Goal: Task Accomplishment & Management: Use online tool/utility

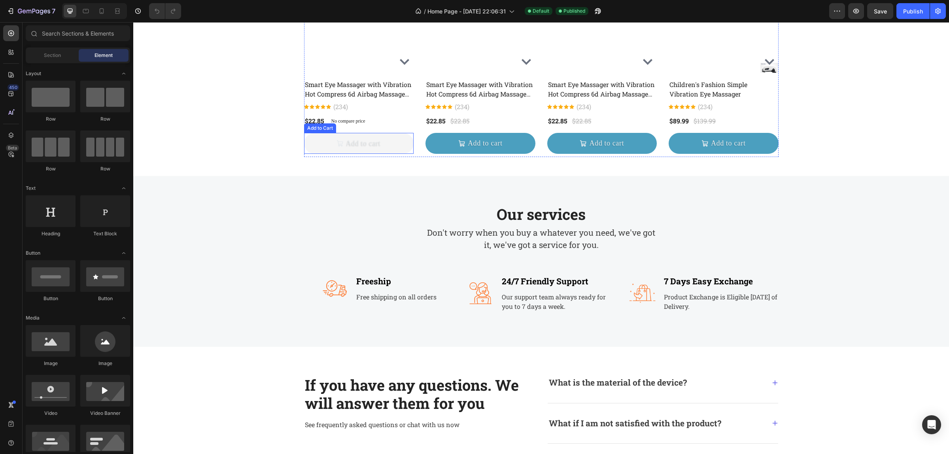
scroll to position [346, 0]
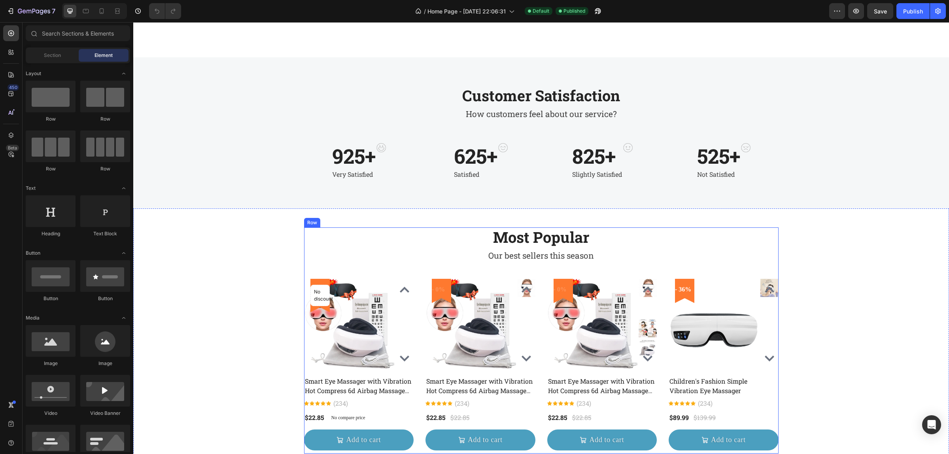
scroll to position [346, 0]
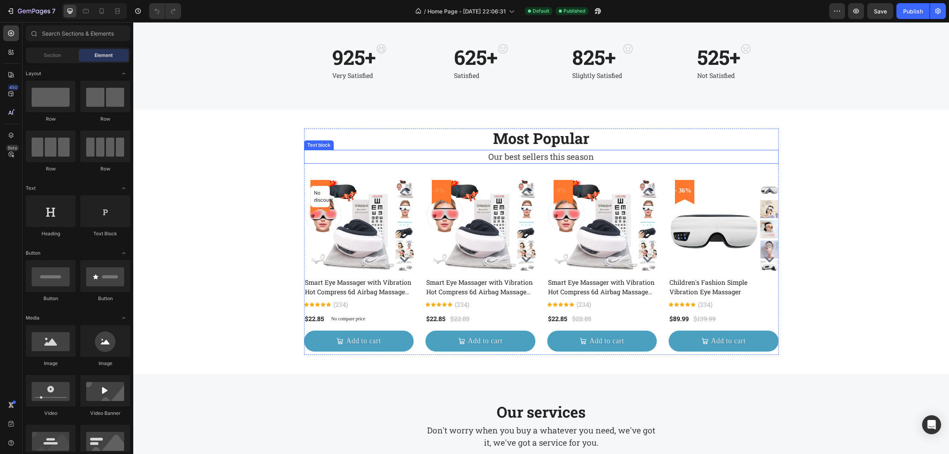
click at [392, 153] on p "Our best sellers this season" at bounding box center [541, 157] width 473 height 13
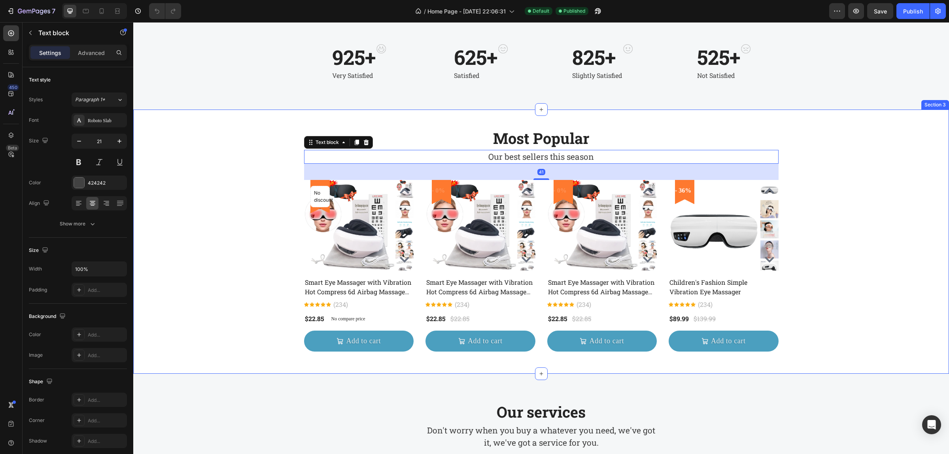
click at [295, 198] on div "Most Popular Heading Our best sellers this season Text block 41 No discount Not…" at bounding box center [541, 242] width 804 height 226
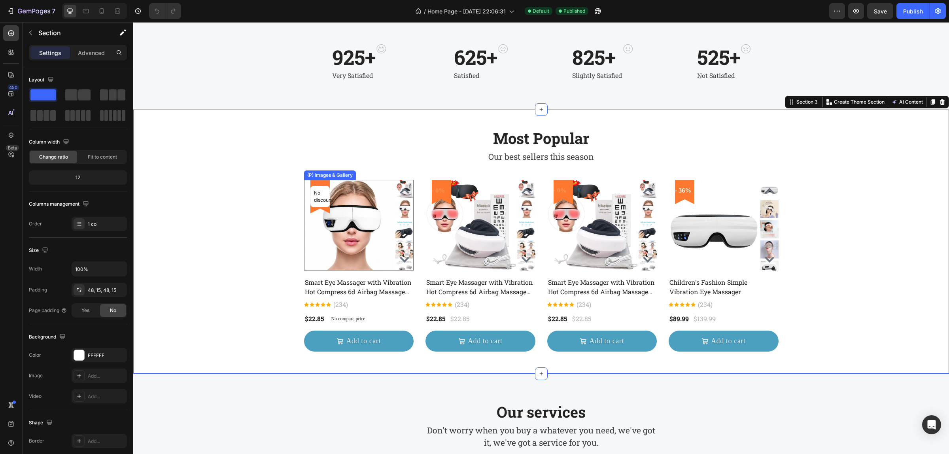
click at [335, 197] on img at bounding box center [349, 225] width 91 height 91
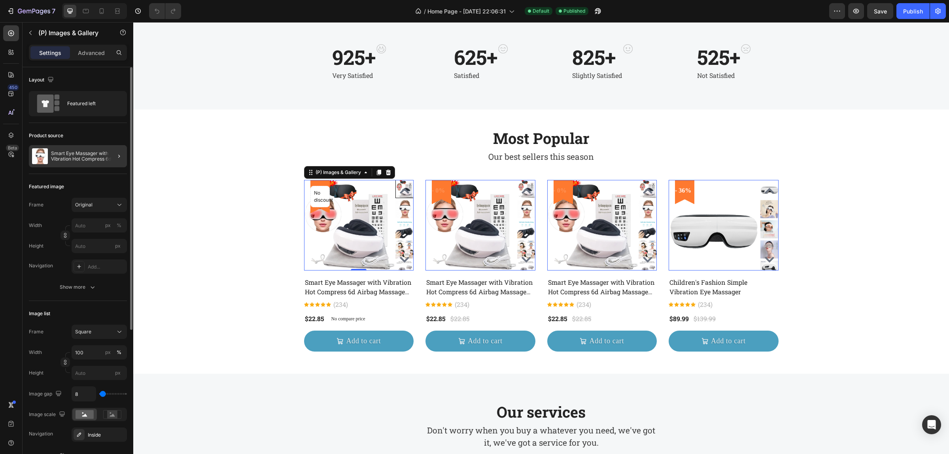
click at [114, 159] on div at bounding box center [116, 156] width 22 height 22
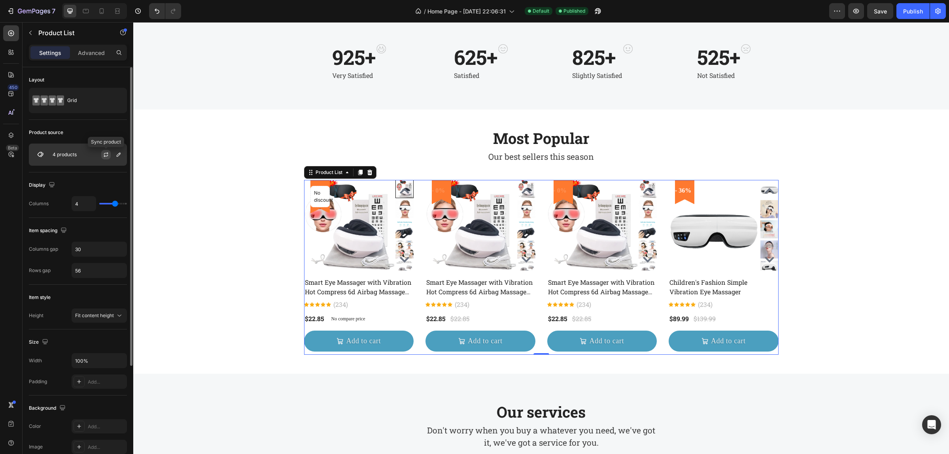
click at [109, 153] on icon "button" at bounding box center [106, 154] width 6 height 6
click at [117, 153] on icon "button" at bounding box center [118, 154] width 6 height 6
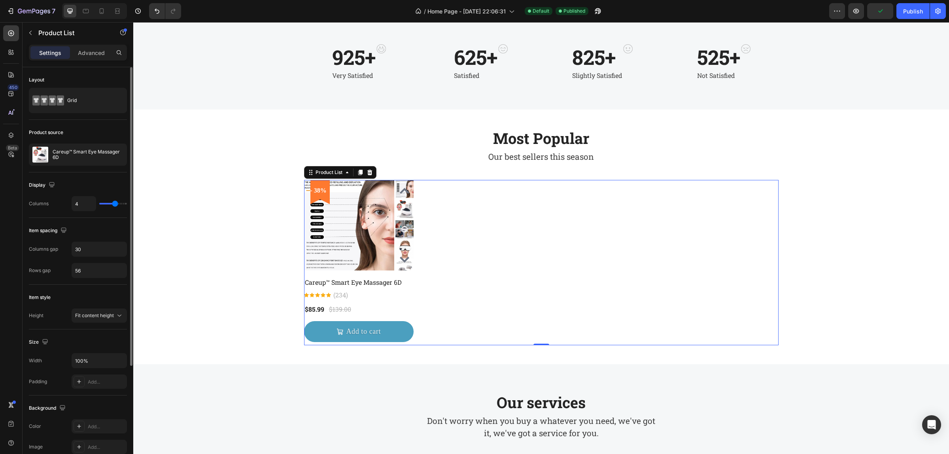
click at [112, 204] on input "range" at bounding box center [113, 204] width 28 height 2
type input "3"
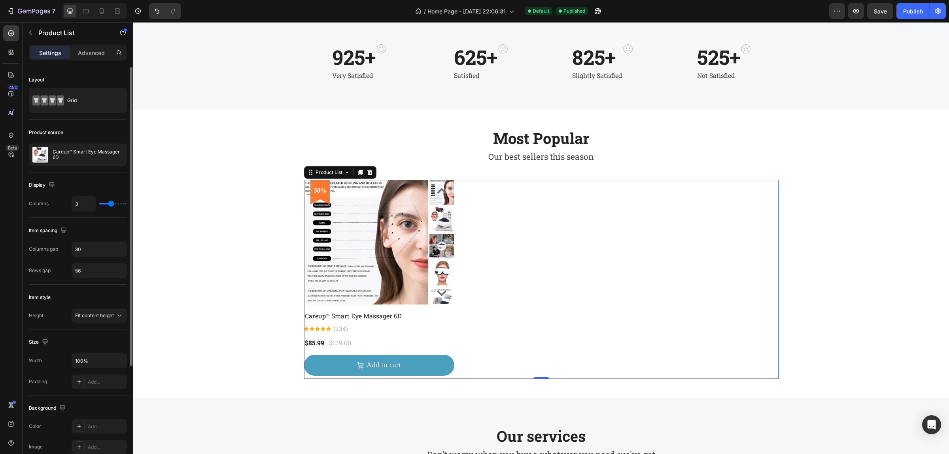
drag, startPoint x: 115, startPoint y: 204, endPoint x: 110, endPoint y: 204, distance: 4.7
type input "3"
click at [110, 204] on input "range" at bounding box center [113, 204] width 28 height 2
click at [259, 204] on div "Most Popular Heading Our best sellers this season Text block - 38% Product Badg…" at bounding box center [541, 254] width 804 height 250
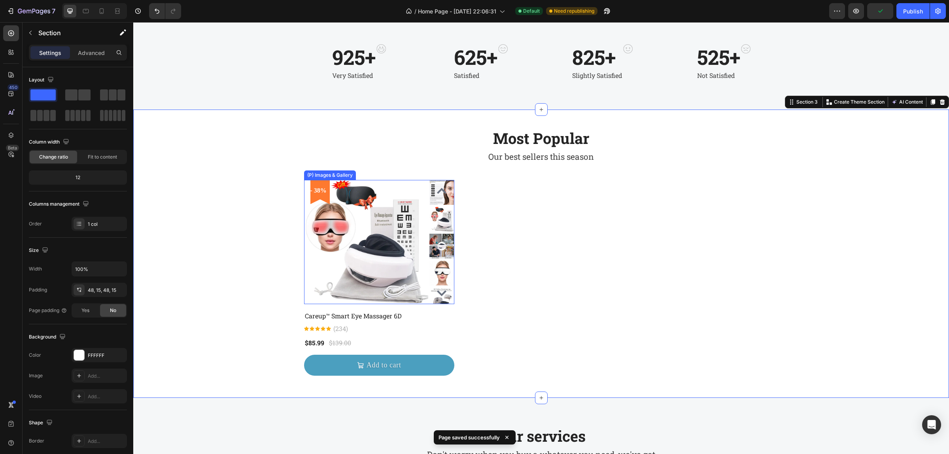
click at [410, 205] on img at bounding box center [366, 242] width 124 height 124
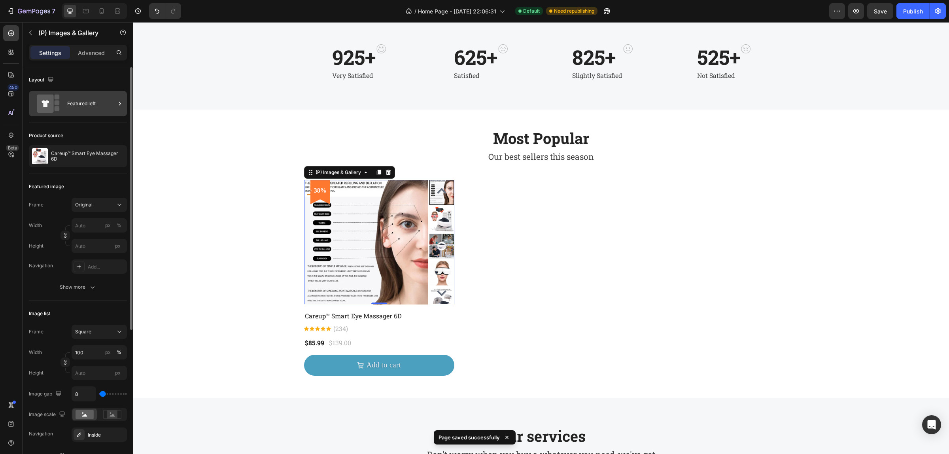
click at [80, 108] on div "Featured left" at bounding box center [91, 104] width 48 height 18
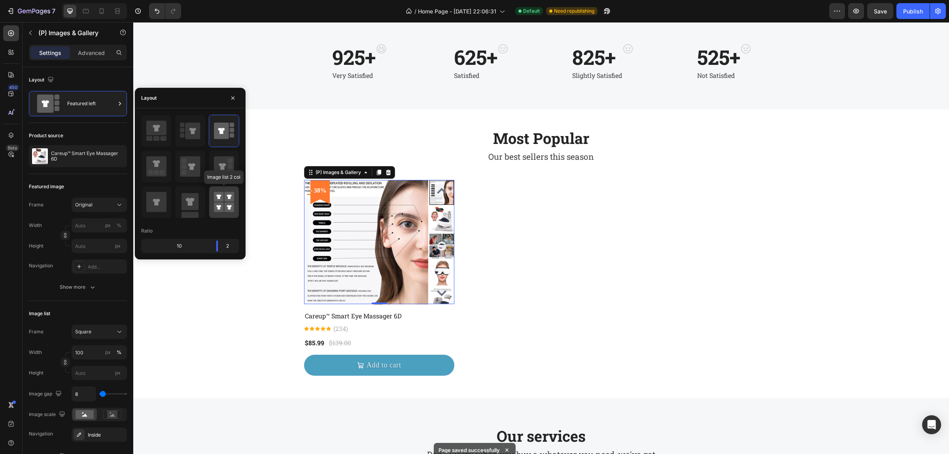
click at [225, 200] on rect at bounding box center [229, 197] width 10 height 10
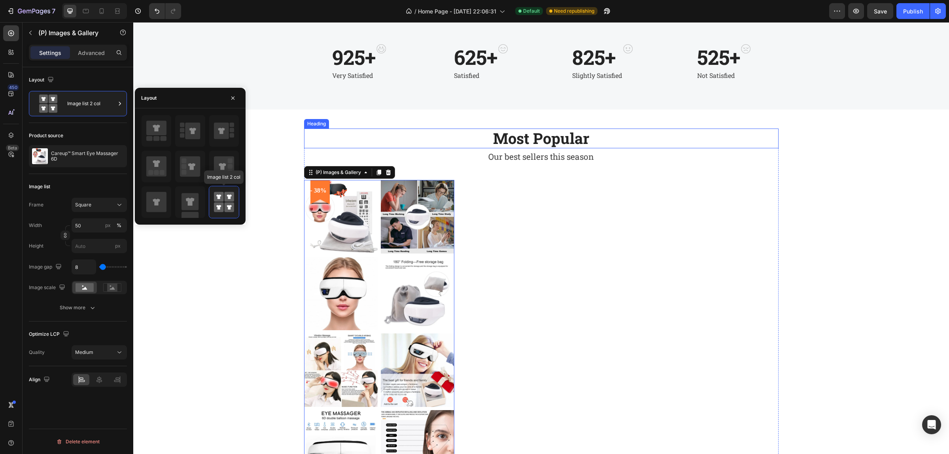
scroll to position [544, 0]
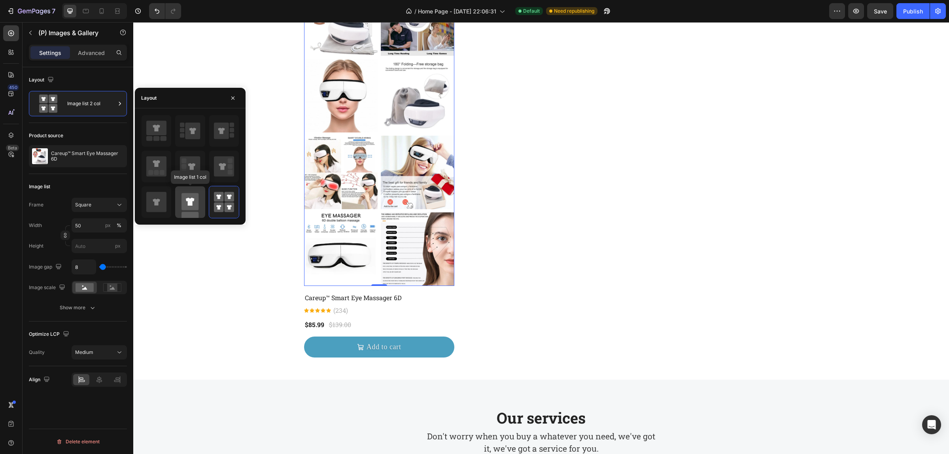
click at [197, 203] on rect at bounding box center [190, 201] width 17 height 17
type input "100"
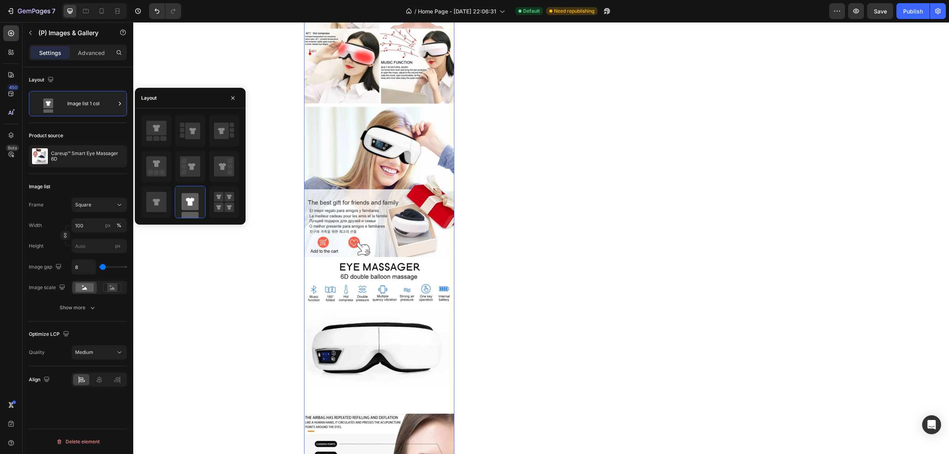
scroll to position [1532, 0]
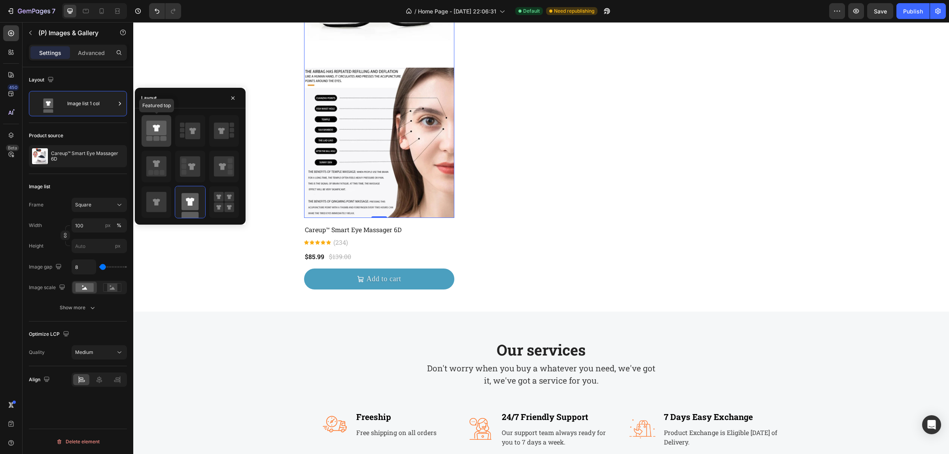
click at [142, 142] on div at bounding box center [157, 131] width 30 height 32
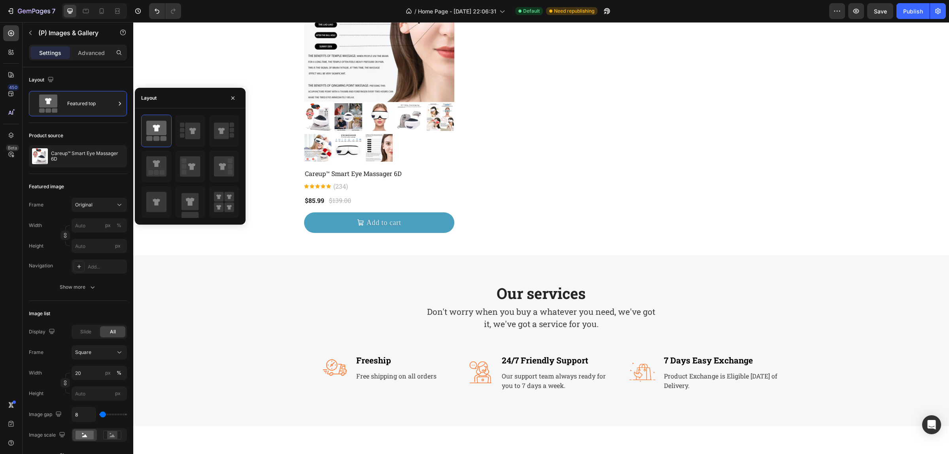
scroll to position [426, 0]
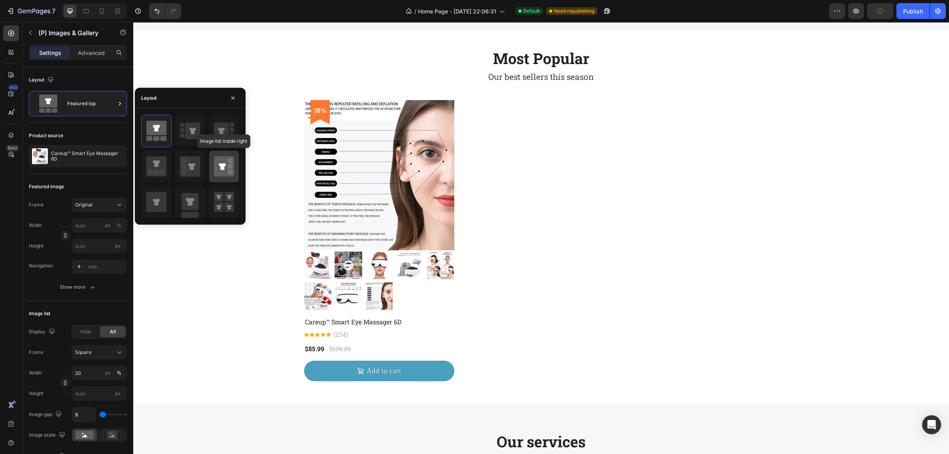
click at [222, 165] on icon at bounding box center [222, 166] width 7 height 7
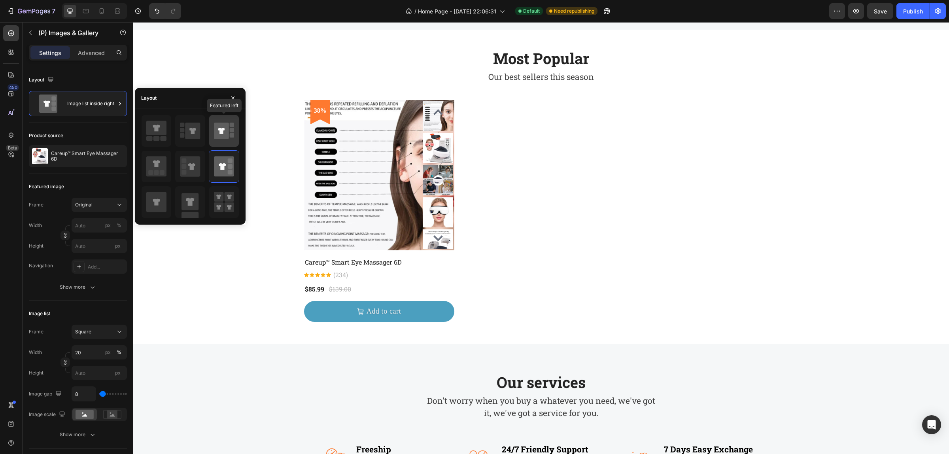
click at [223, 132] on icon at bounding box center [221, 131] width 15 height 17
type input "100"
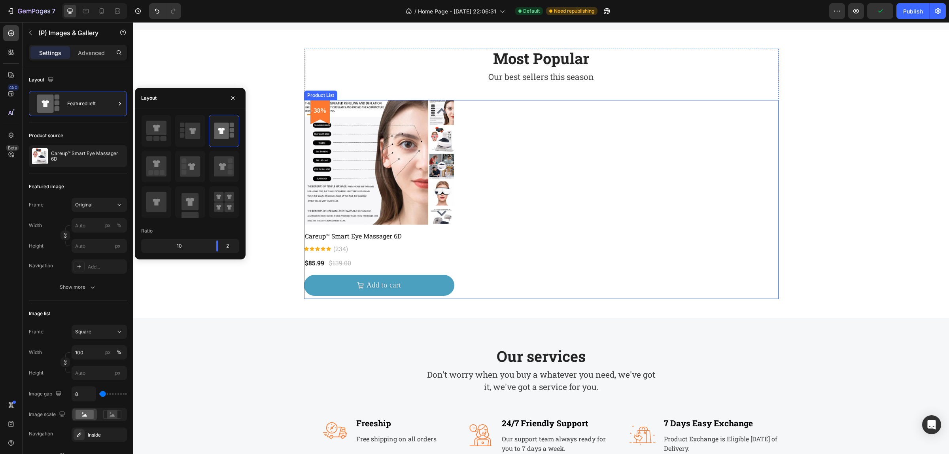
click at [550, 133] on div "- 38% Product Badge Row (P) Images & Gallery Row Careup™ Smart Eye Massager 6D …" at bounding box center [541, 199] width 475 height 199
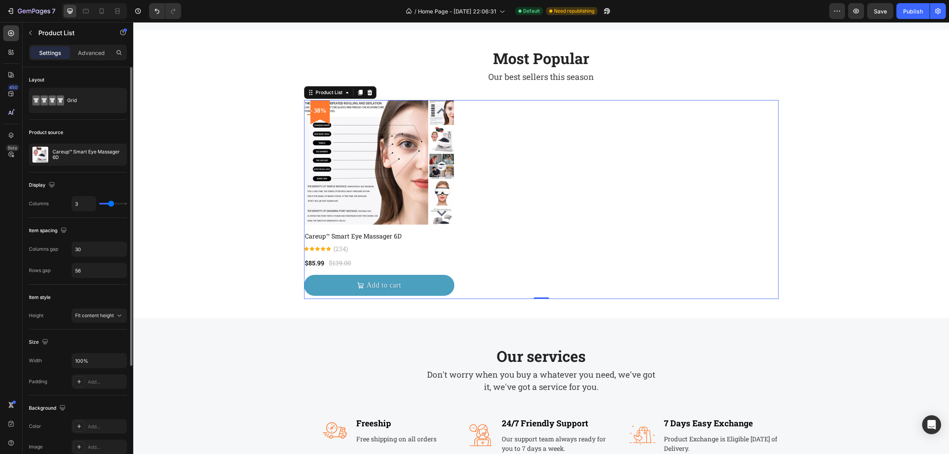
type input "2"
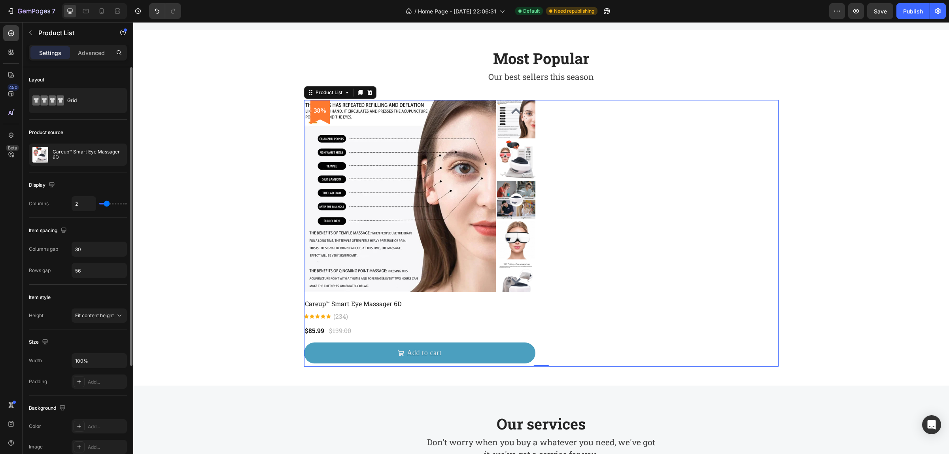
drag, startPoint x: 112, startPoint y: 203, endPoint x: 106, endPoint y: 203, distance: 5.5
type input "2"
click at [106, 203] on input "range" at bounding box center [113, 204] width 28 height 2
type input "1"
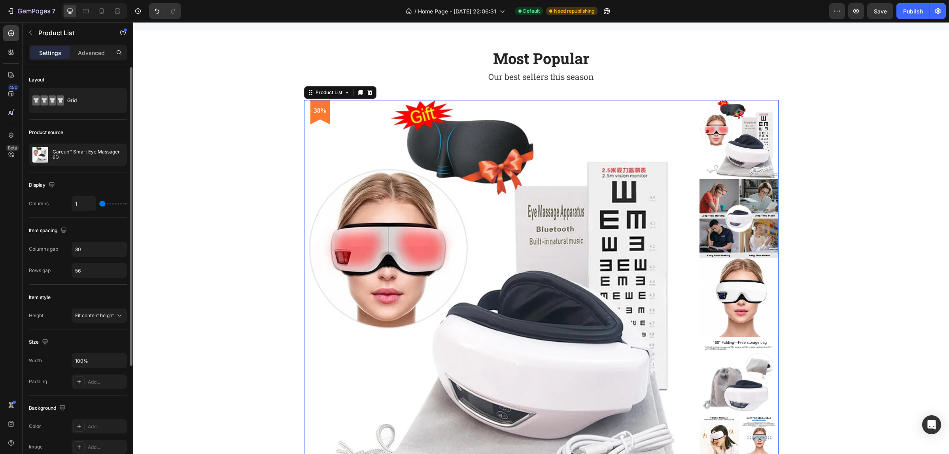
drag, startPoint x: 106, startPoint y: 203, endPoint x: 86, endPoint y: 204, distance: 20.2
type input "1"
click at [99, 204] on input "range" at bounding box center [113, 204] width 28 height 2
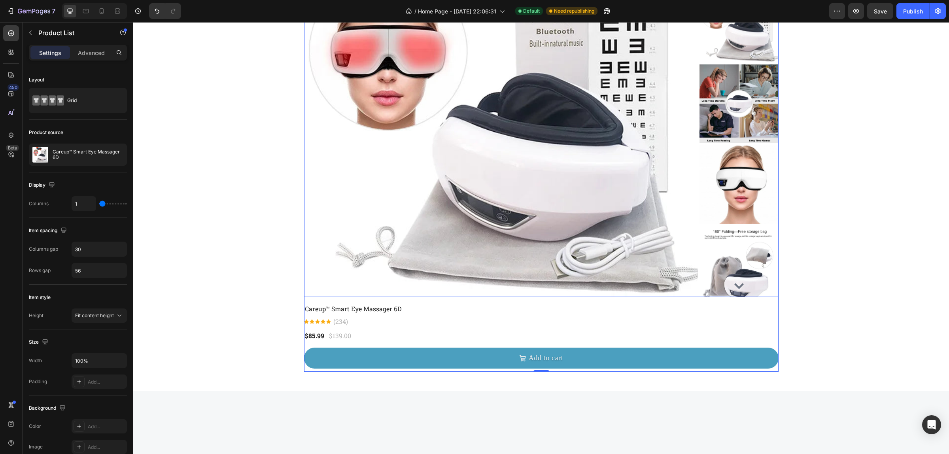
scroll to position [376, 0]
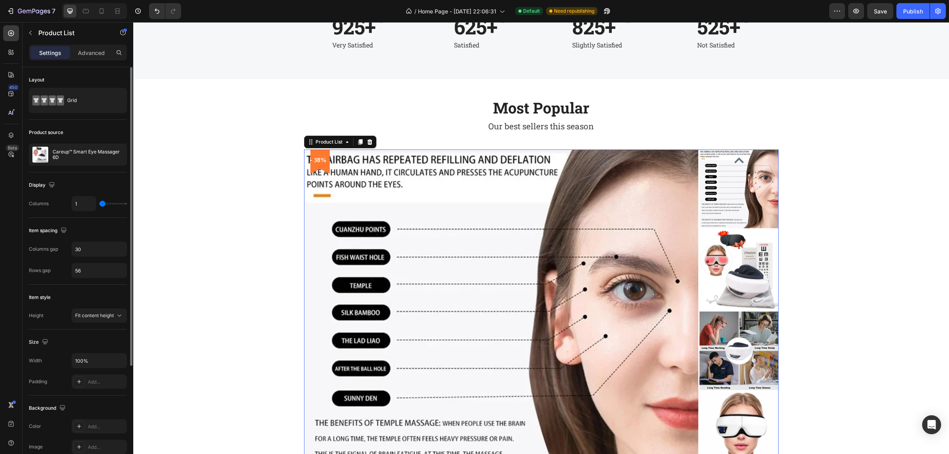
type input "3"
click at [112, 203] on input "range" at bounding box center [113, 204] width 28 height 2
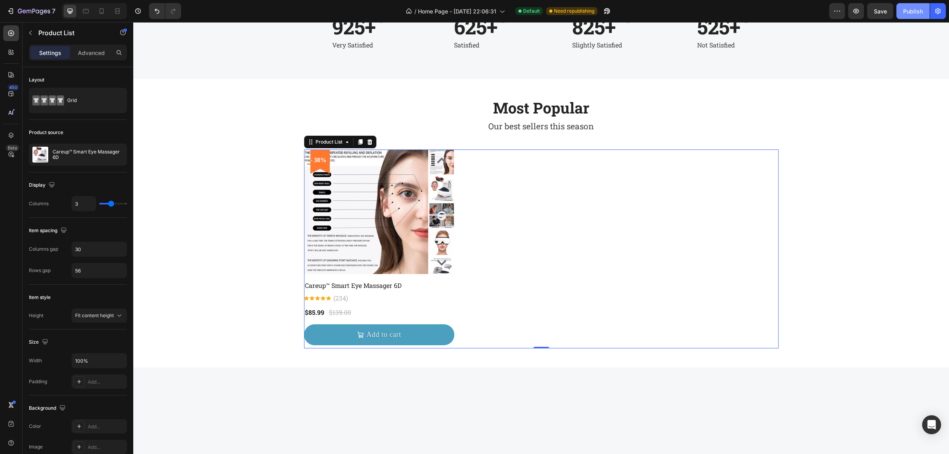
click at [910, 10] on div "Publish" at bounding box center [913, 11] width 20 height 8
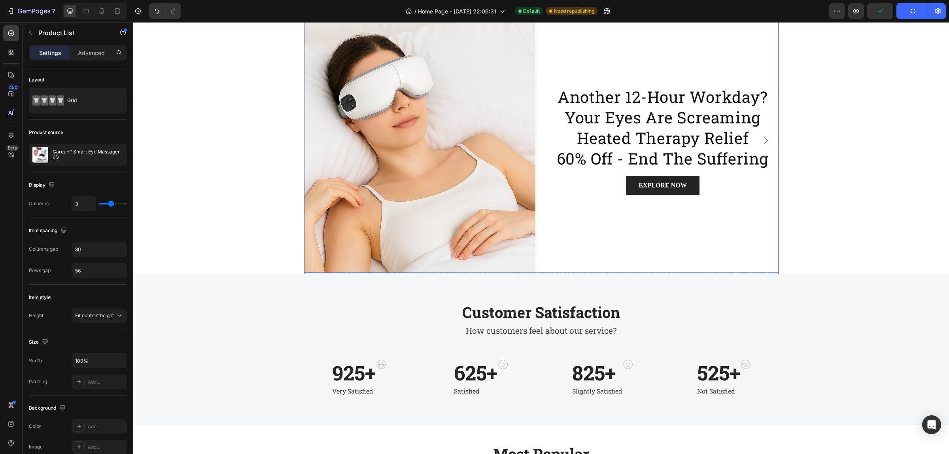
scroll to position [0, 0]
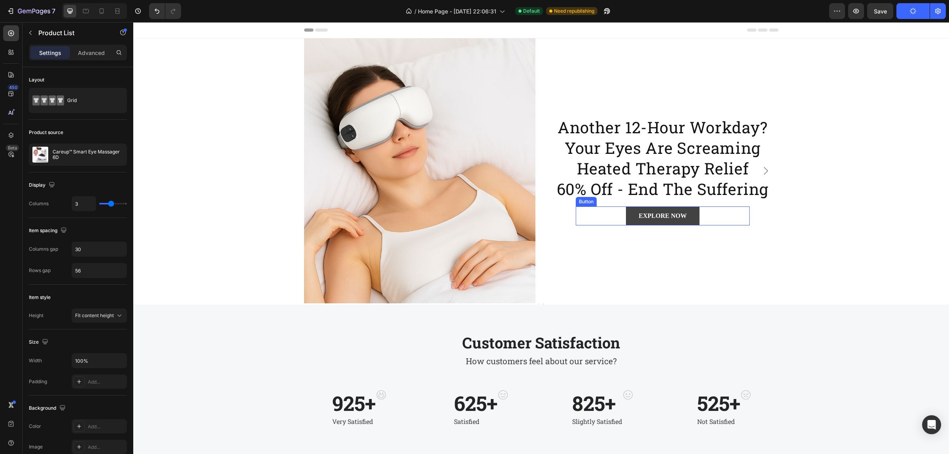
click at [694, 211] on link "EXPLORE NOW" at bounding box center [662, 215] width 73 height 19
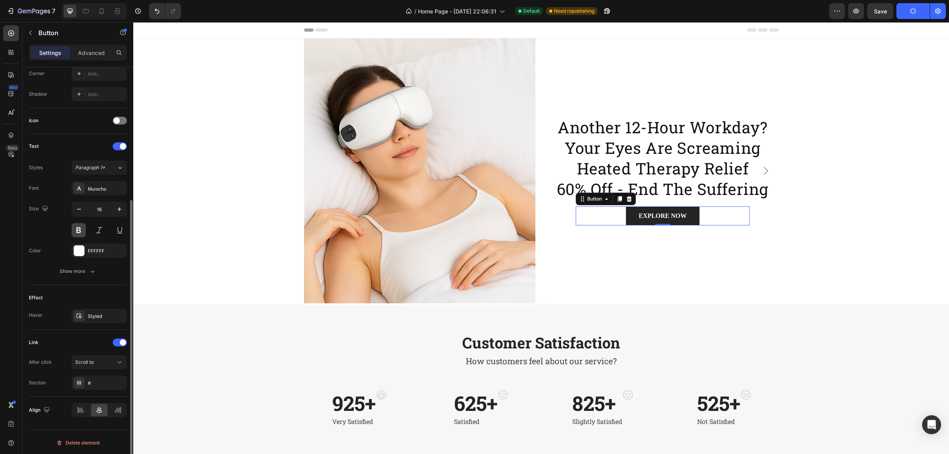
scroll to position [201, 0]
click at [92, 357] on span "Scroll to" at bounding box center [84, 359] width 19 height 7
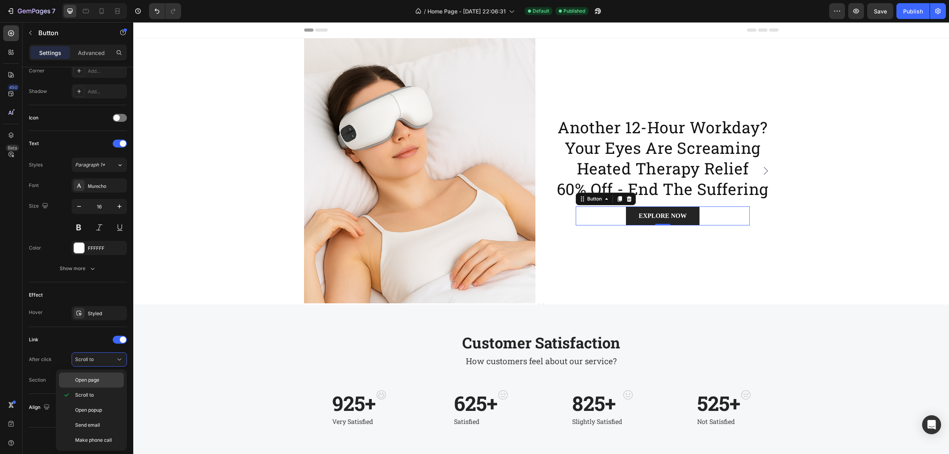
click at [94, 375] on div "Open page" at bounding box center [91, 380] width 65 height 15
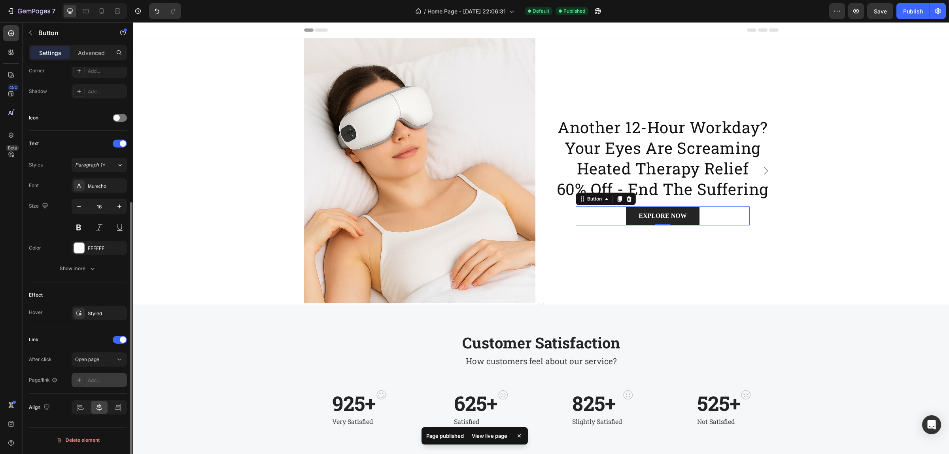
click at [91, 383] on div "Add..." at bounding box center [106, 380] width 37 height 7
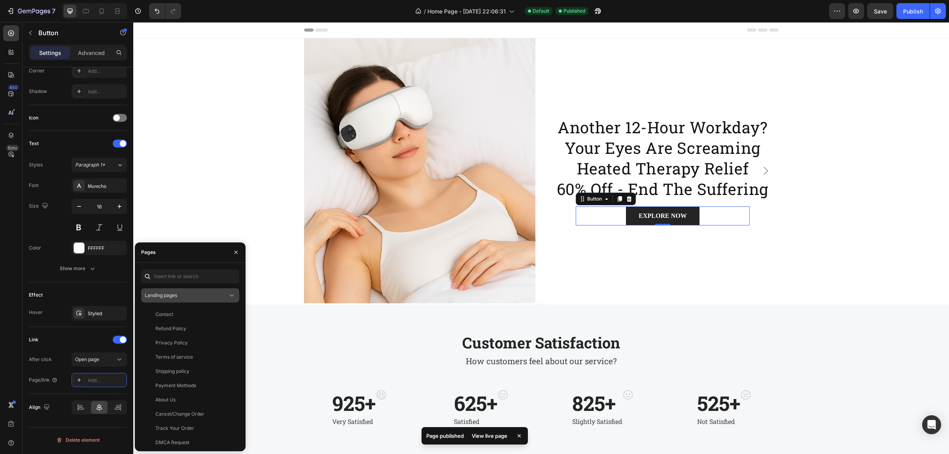
click at [187, 295] on div "Landing pages" at bounding box center [186, 295] width 83 height 7
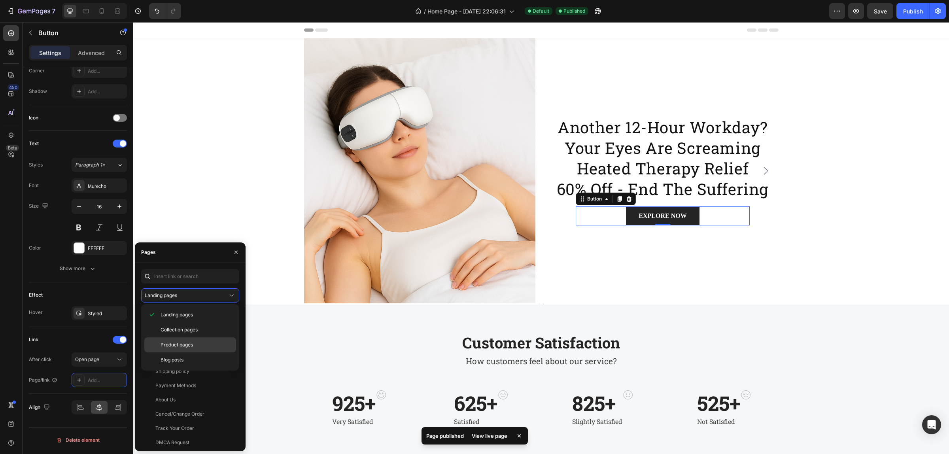
click at [190, 348] on span "Product pages" at bounding box center [177, 344] width 32 height 7
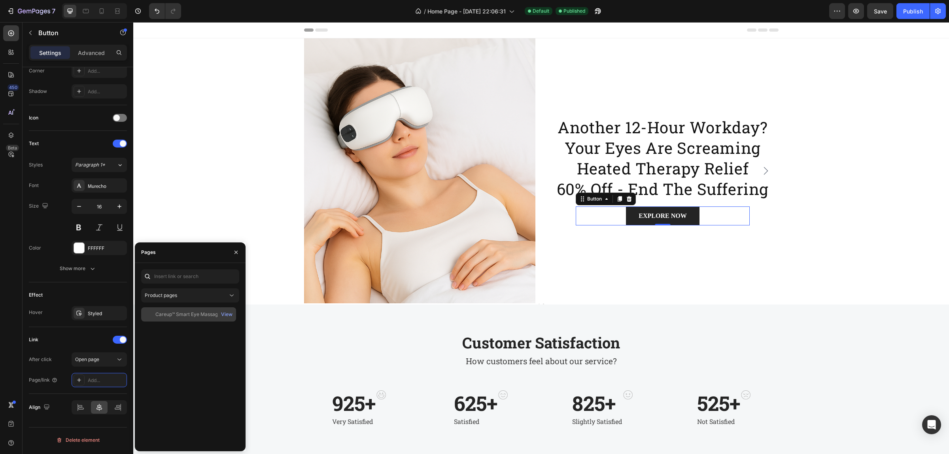
click at [197, 312] on div "Careup™ Smart Eye Massager 6D" at bounding box center [192, 314] width 75 height 7
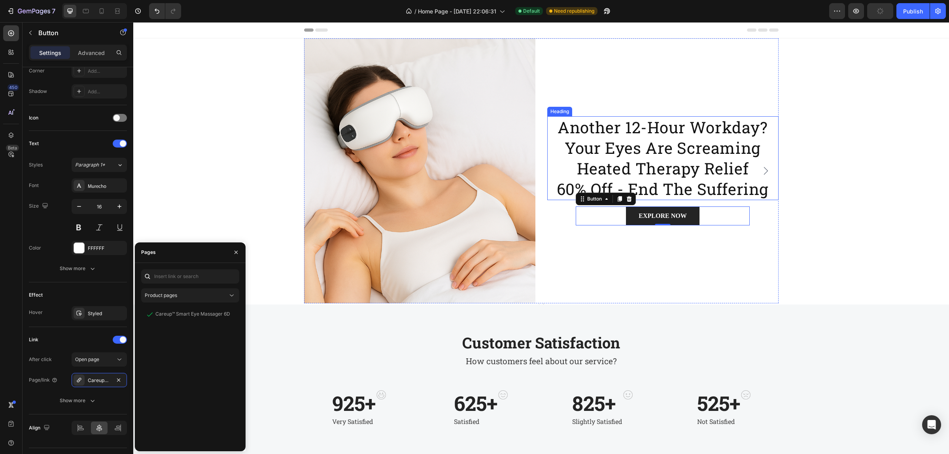
click at [619, 151] on h2 "another 12-hour workday? your eyes are screaming heated therapy relief 60% off …" at bounding box center [662, 158] width 231 height 84
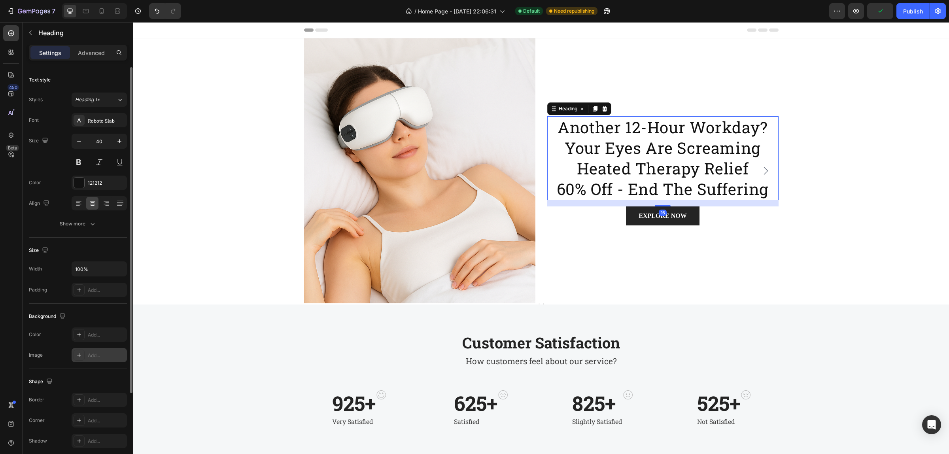
scroll to position [106, 0]
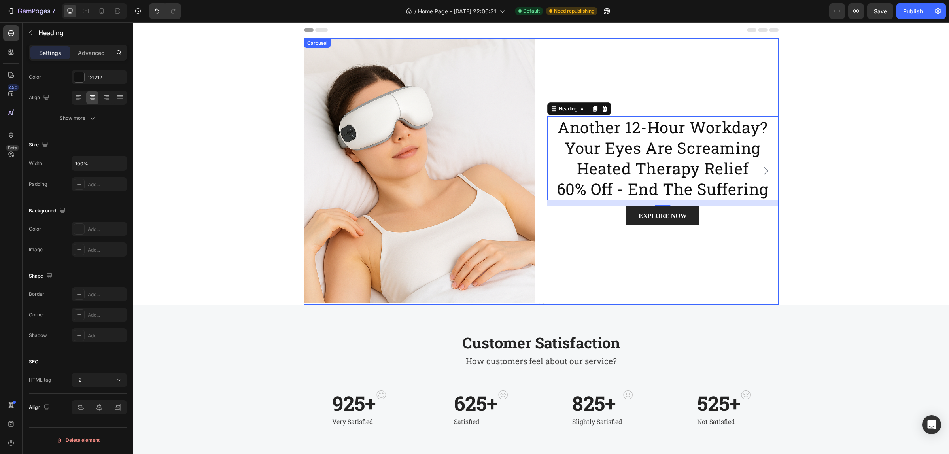
click at [764, 169] on icon "Carousel Next Arrow" at bounding box center [766, 171] width 4 height 8
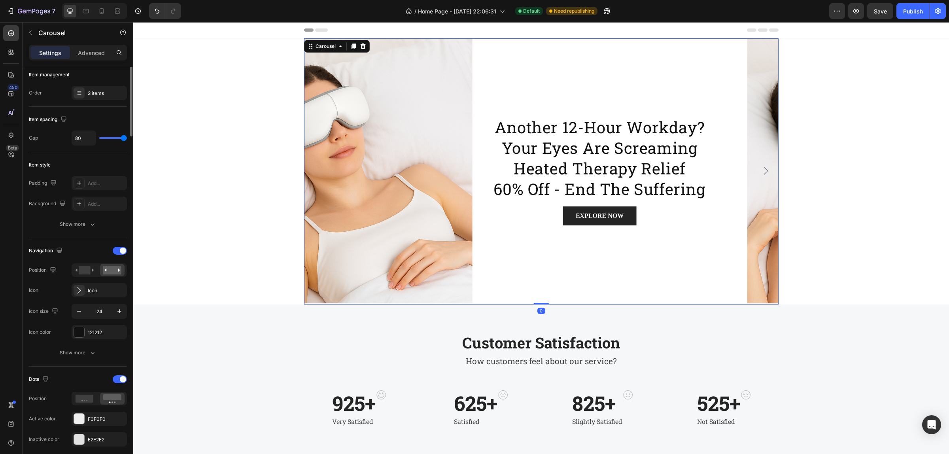
scroll to position [0, 0]
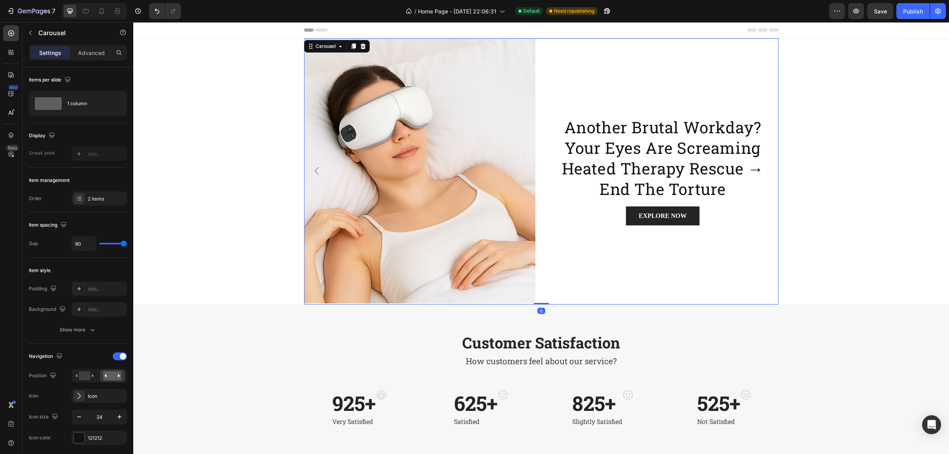
click at [315, 172] on icon "Carousel Back Arrow" at bounding box center [316, 170] width 9 height 9
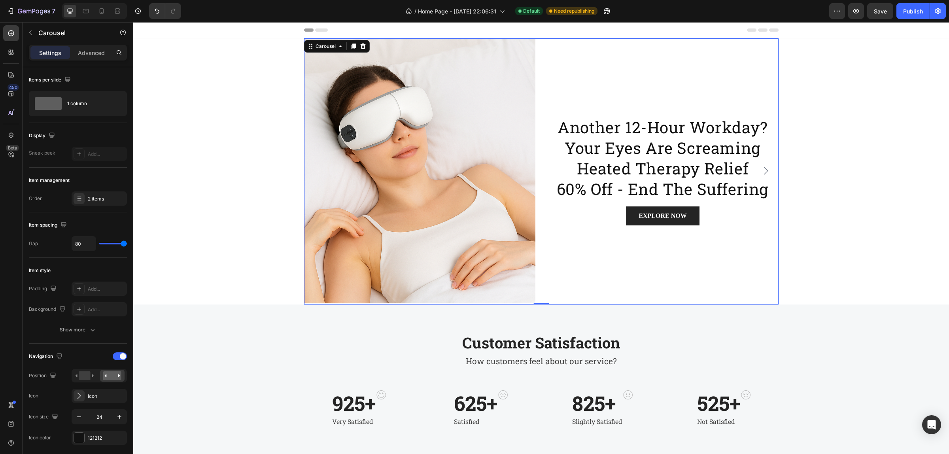
click at [315, 172] on img at bounding box center [419, 170] width 231 height 265
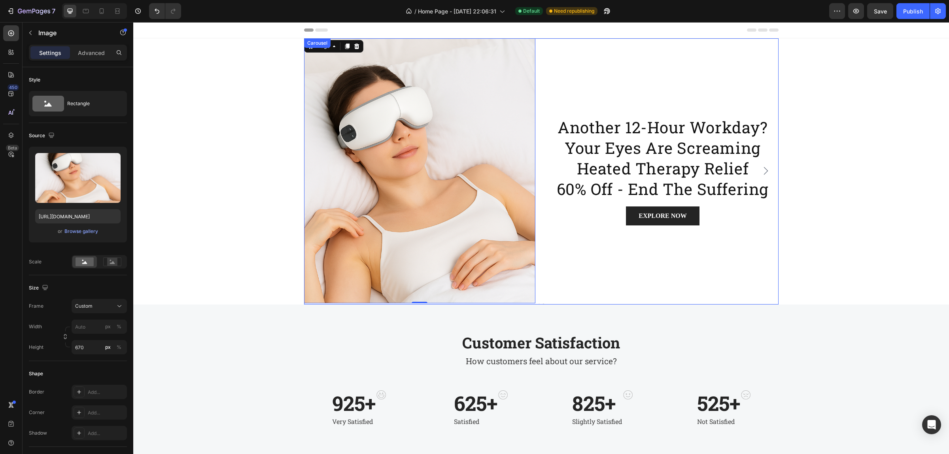
click at [764, 170] on icon "Carousel Next Arrow" at bounding box center [766, 171] width 4 height 8
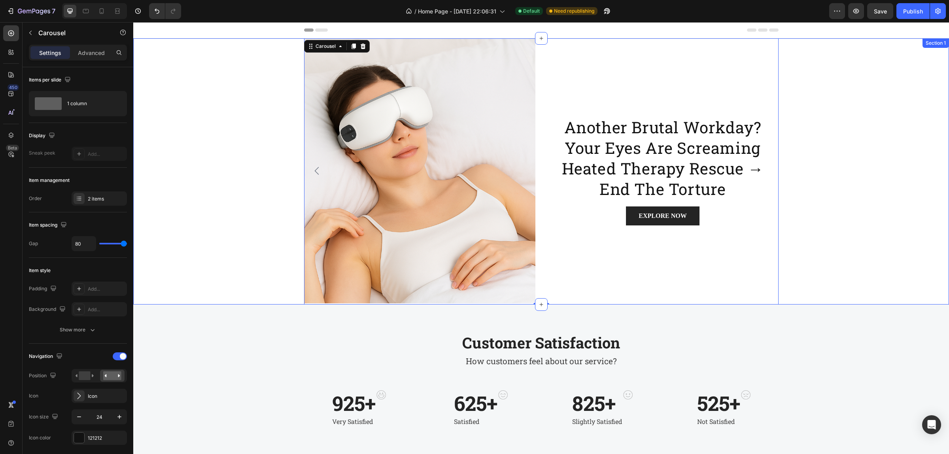
click at [457, 144] on img at bounding box center [419, 170] width 231 height 265
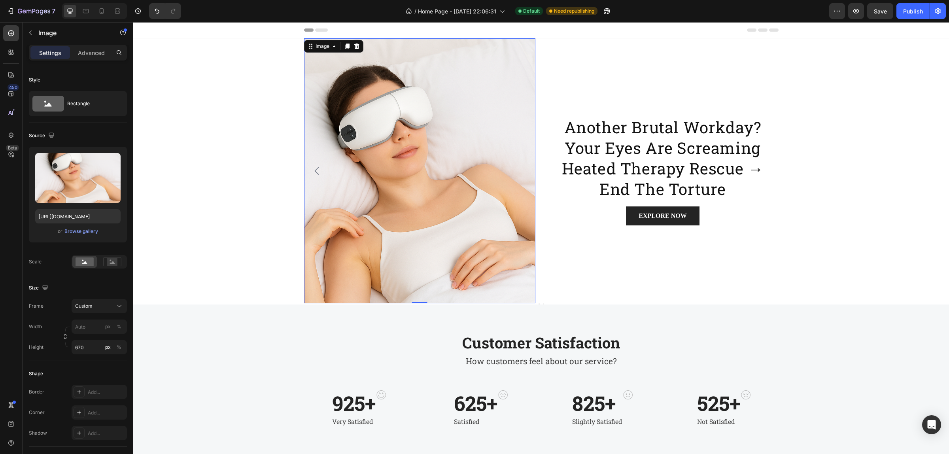
click at [317, 170] on icon "Carousel Back Arrow" at bounding box center [316, 170] width 9 height 9
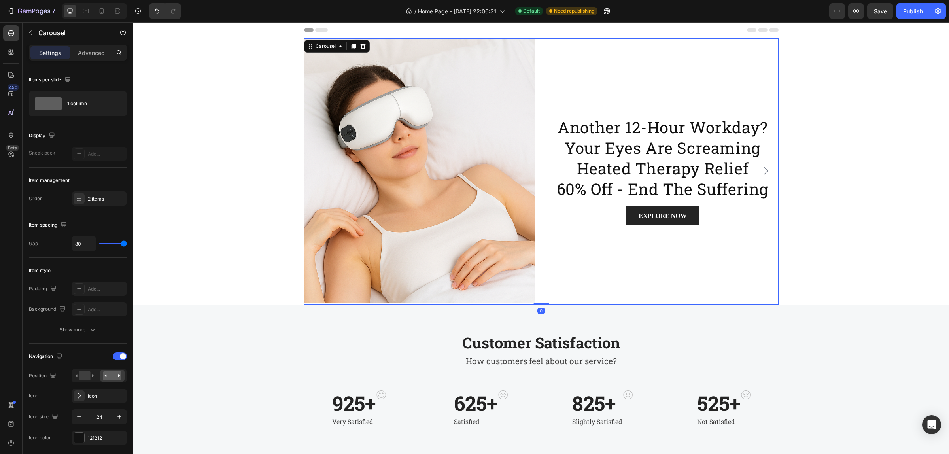
click at [761, 169] on icon "Carousel Next Arrow" at bounding box center [765, 170] width 9 height 9
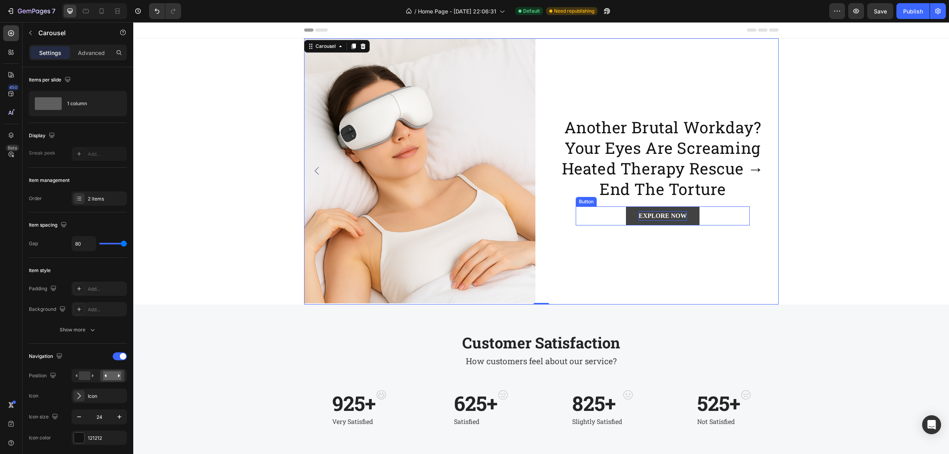
click at [674, 214] on div "EXPLORE NOW" at bounding box center [663, 215] width 48 height 9
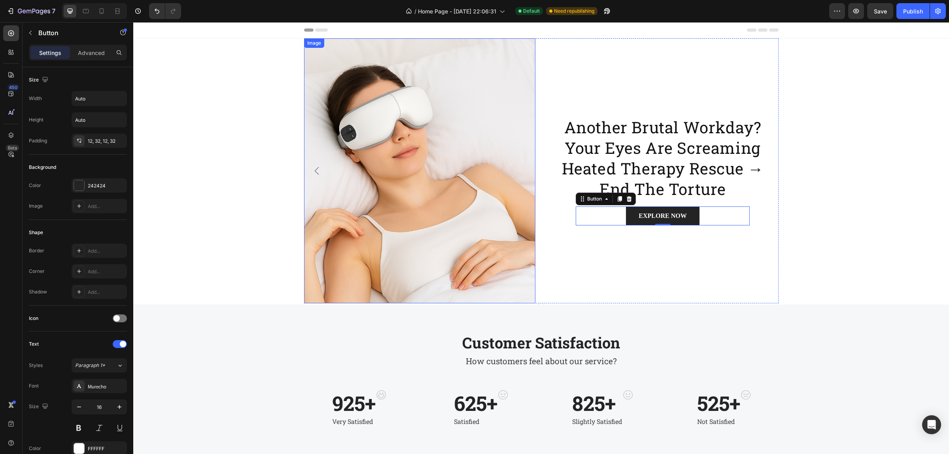
click at [454, 189] on img at bounding box center [419, 170] width 231 height 265
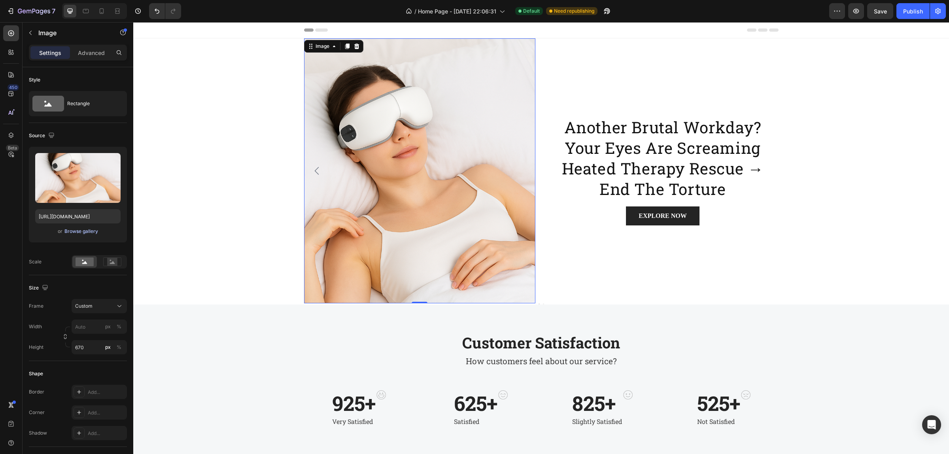
click at [81, 235] on button "Browse gallery" at bounding box center [81, 231] width 34 height 8
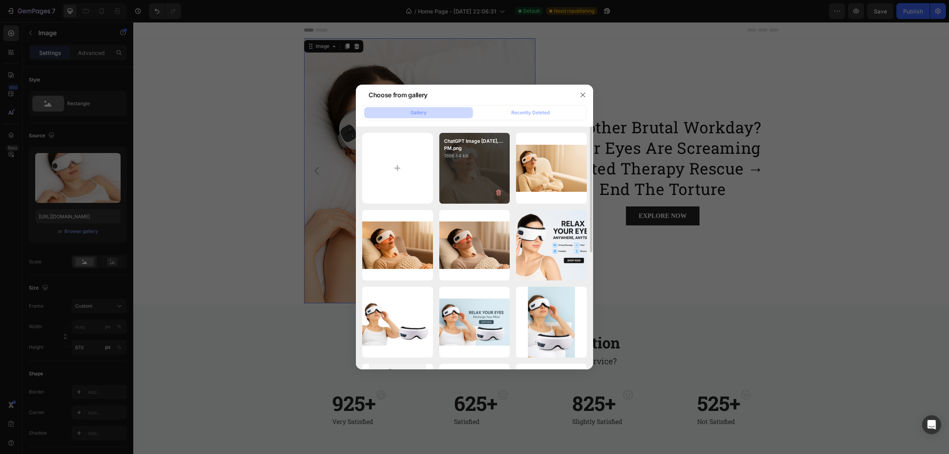
click at [469, 170] on div "ChatGPT Image [DATE],...PM.png 1886.64 kb" at bounding box center [474, 168] width 71 height 71
type input "[URL][DOMAIN_NAME]"
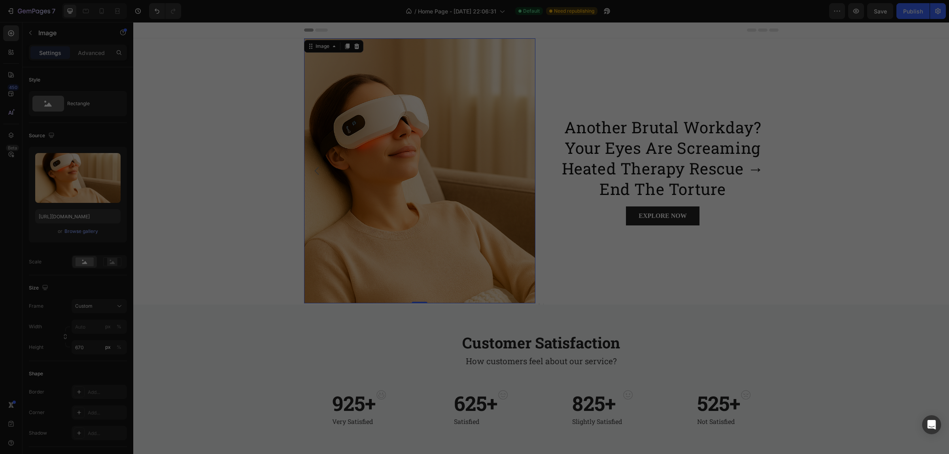
click at [469, 170] on div "ChatGPT Image [DATE],...PM.png 1886.64 kb" at bounding box center [474, 168] width 71 height 71
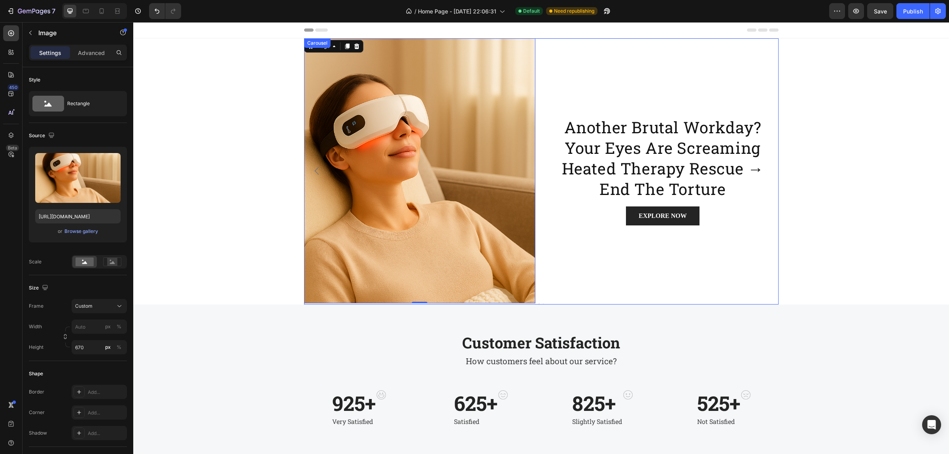
click at [317, 172] on icon "Carousel Back Arrow" at bounding box center [316, 170] width 9 height 9
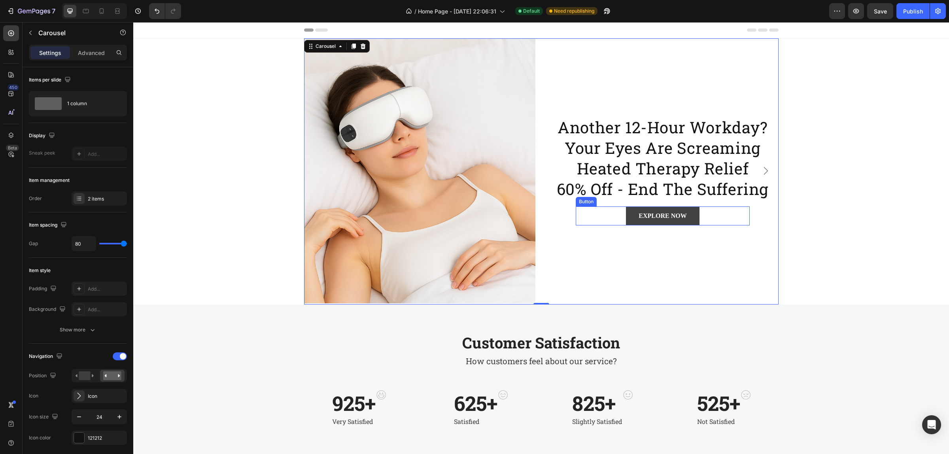
click at [683, 216] on link "EXPLORE NOW" at bounding box center [662, 215] width 73 height 19
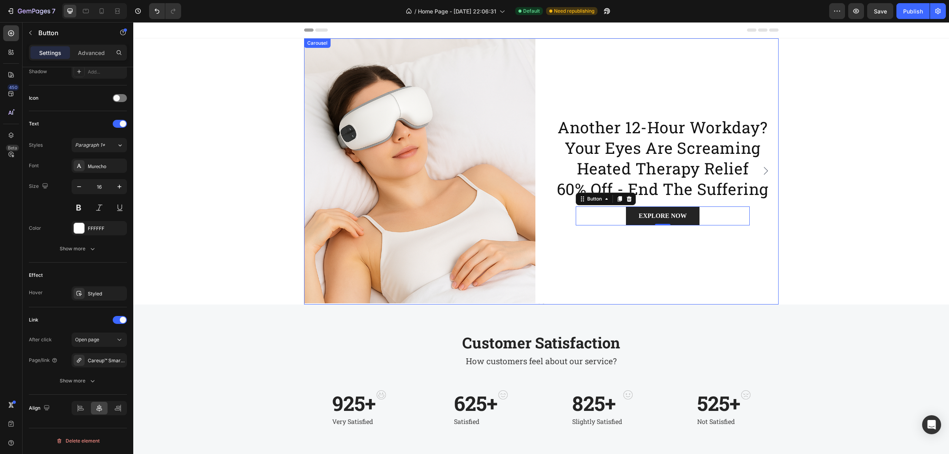
click at [763, 167] on icon "Carousel Next Arrow" at bounding box center [765, 170] width 9 height 9
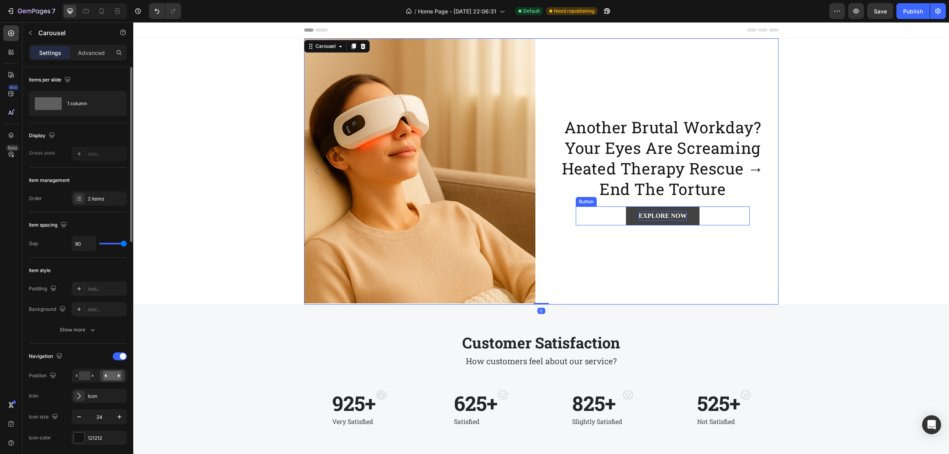
click at [639, 215] on div "EXPLORE NOW" at bounding box center [663, 215] width 48 height 9
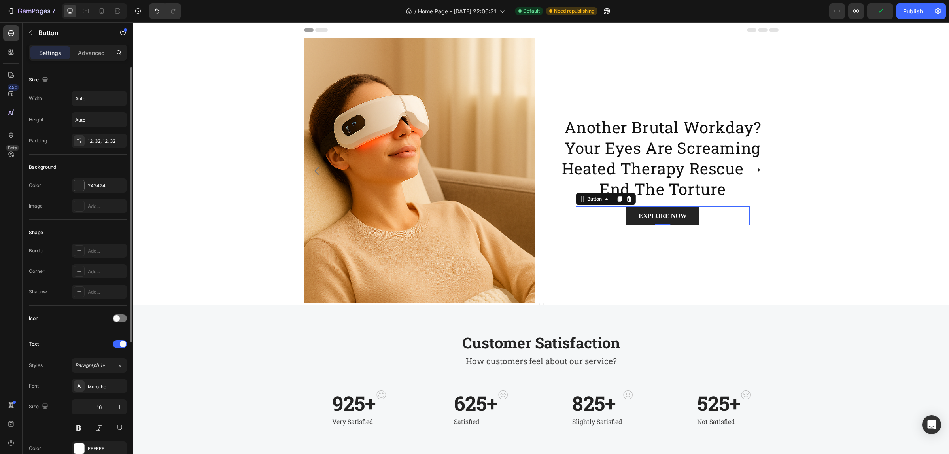
scroll to position [201, 0]
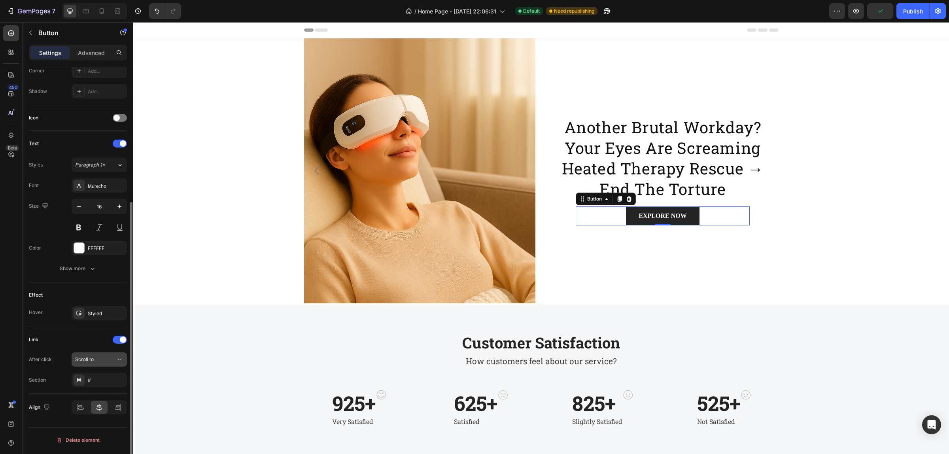
click at [88, 359] on span "Scroll to" at bounding box center [84, 359] width 19 height 6
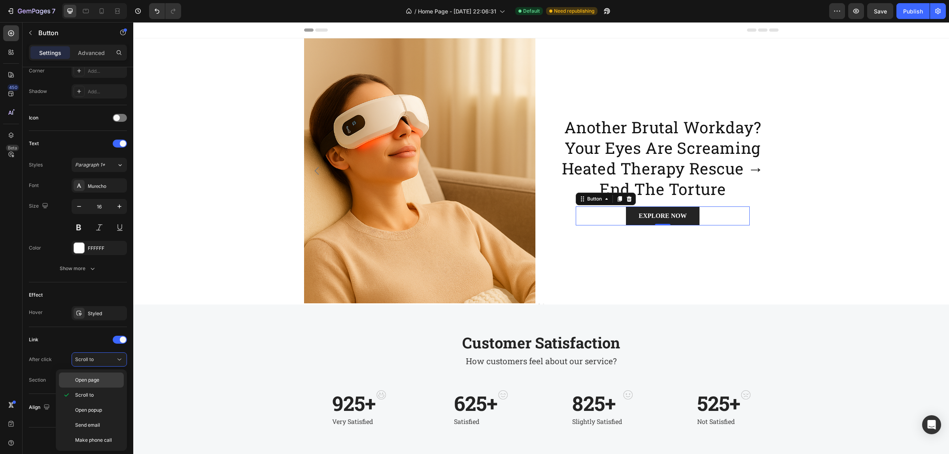
click at [93, 380] on span "Open page" at bounding box center [87, 379] width 24 height 7
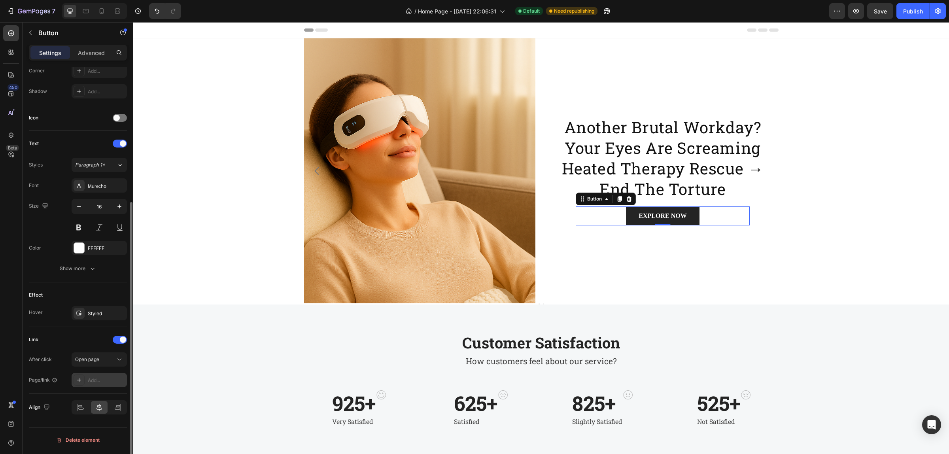
click at [81, 382] on icon at bounding box center [79, 380] width 6 height 6
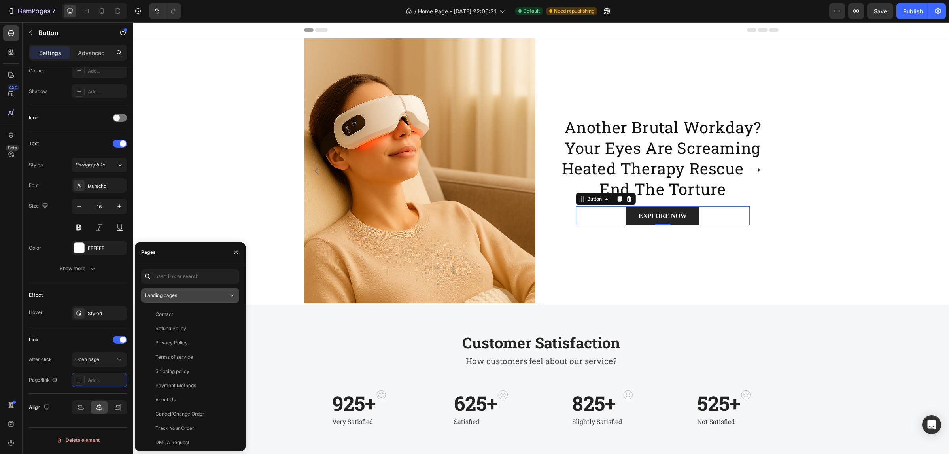
click at [163, 295] on span "Landing pages" at bounding box center [161, 295] width 32 height 6
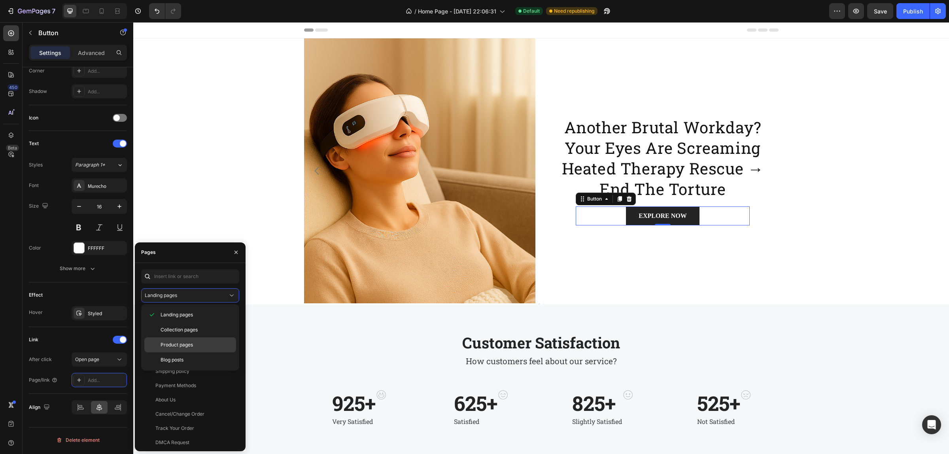
click at [186, 343] on span "Product pages" at bounding box center [177, 344] width 32 height 7
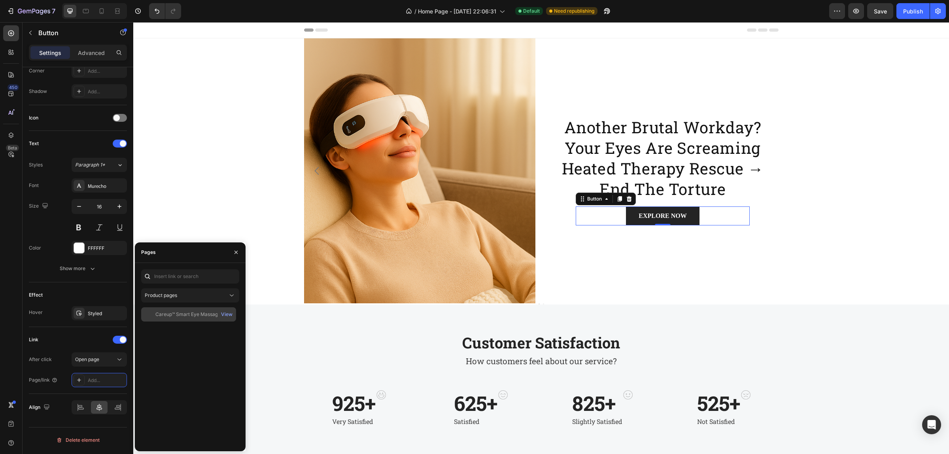
click at [189, 313] on div "Careup™ Smart Eye Massager 6D" at bounding box center [192, 314] width 75 height 7
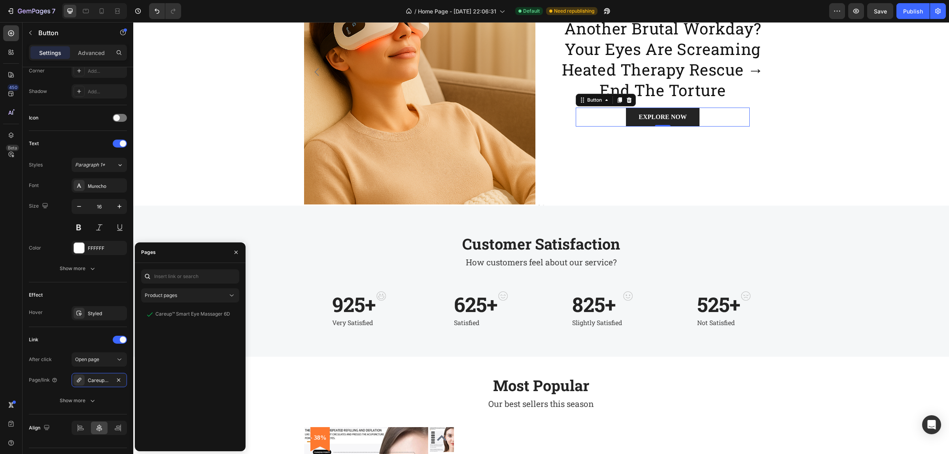
drag, startPoint x: 922, startPoint y: 14, endPoint x: 913, endPoint y: 20, distance: 11.2
click at [922, 13] on div "Publish" at bounding box center [913, 11] width 20 height 8
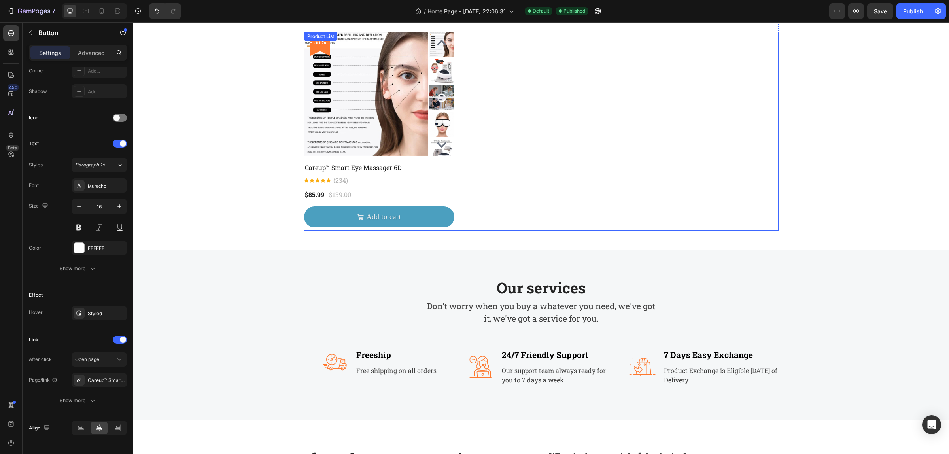
scroll to position [346, 0]
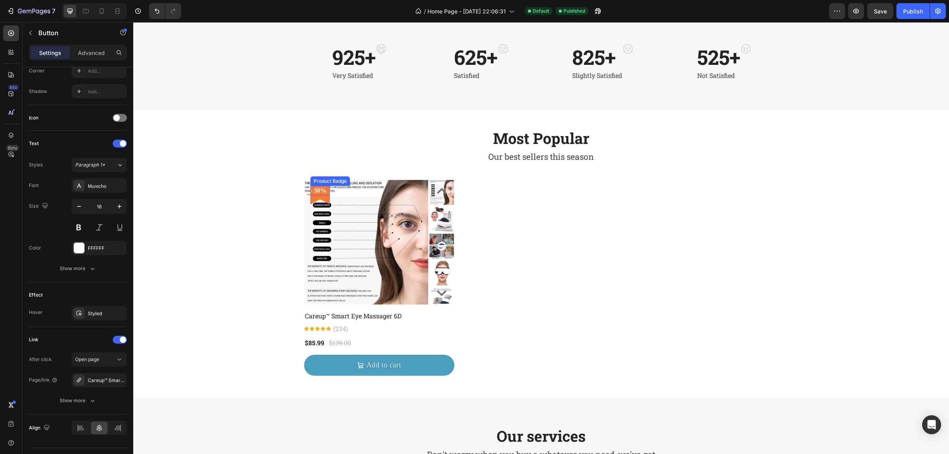
click at [319, 188] on pre "- 38%" at bounding box center [318, 190] width 16 height 9
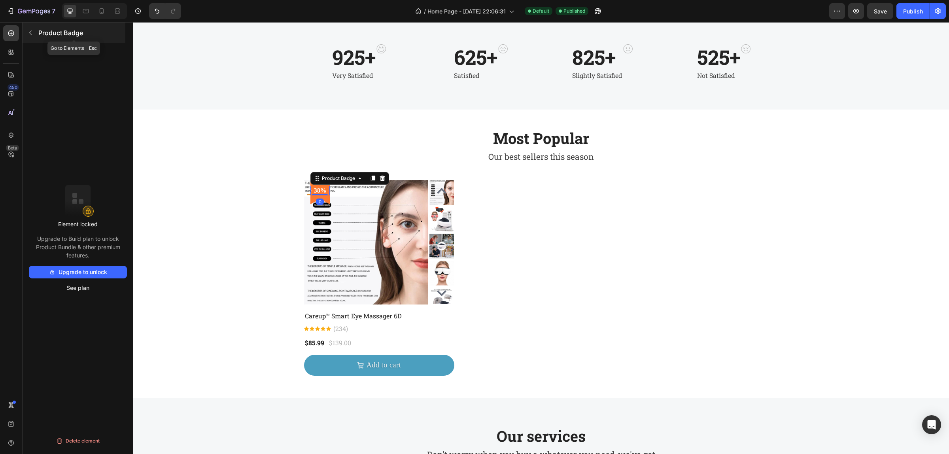
click at [33, 32] on icon "button" at bounding box center [30, 33] width 6 height 6
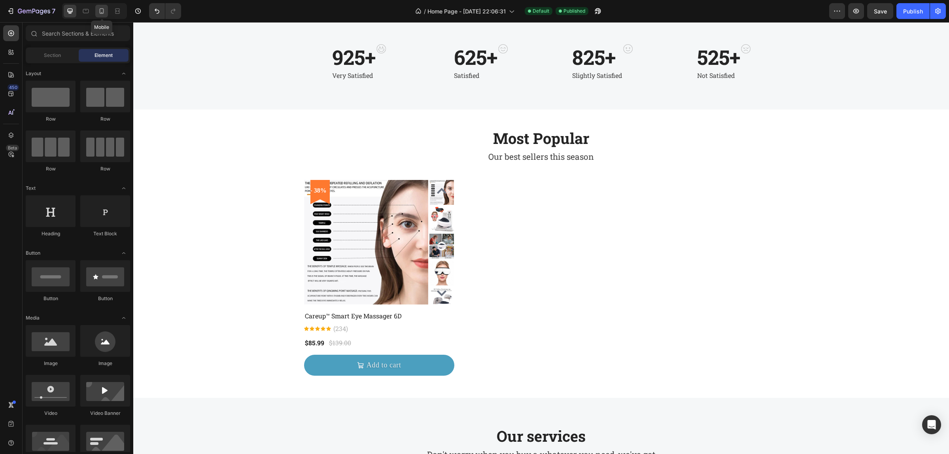
click at [105, 12] on icon at bounding box center [102, 11] width 8 height 8
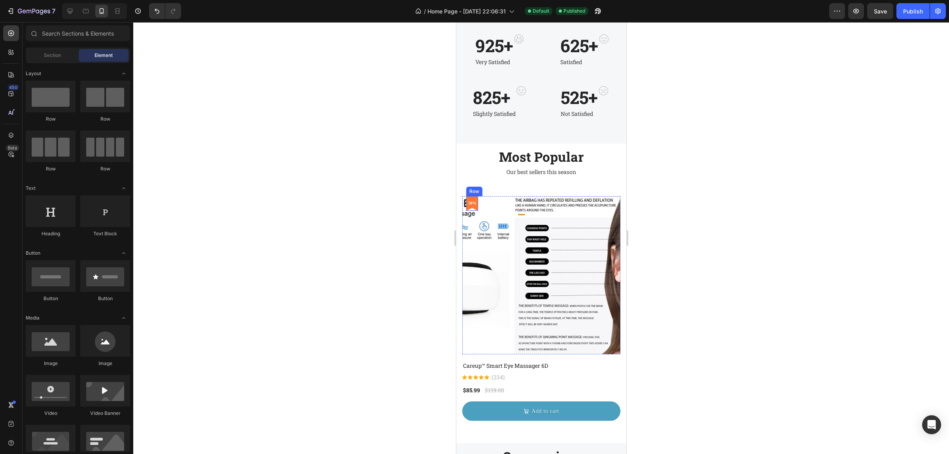
click at [475, 209] on div "- 38% Product Badge Row" at bounding box center [472, 203] width 12 height 15
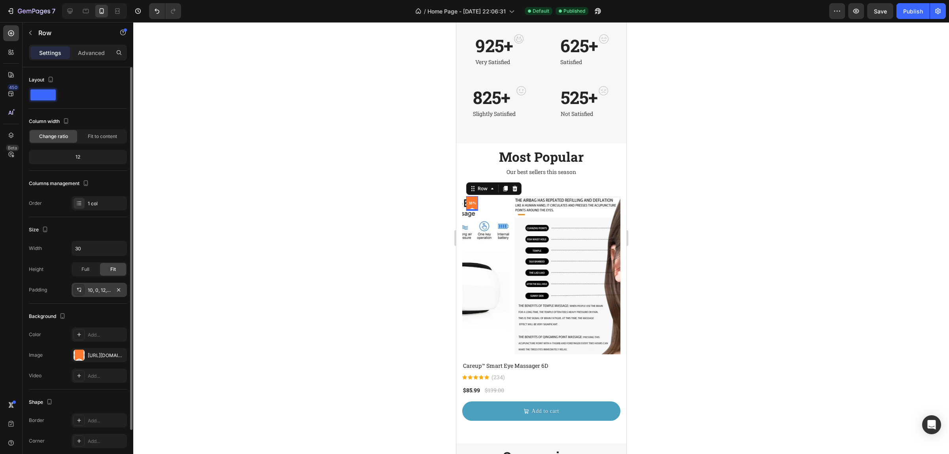
click at [87, 293] on div "10, 0, 12, 0" at bounding box center [99, 290] width 55 height 14
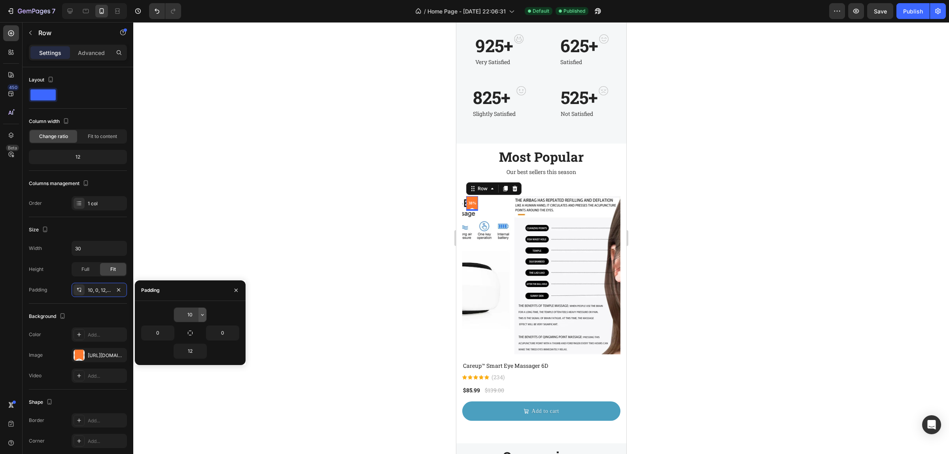
click at [199, 308] on button "button" at bounding box center [203, 315] width 8 height 14
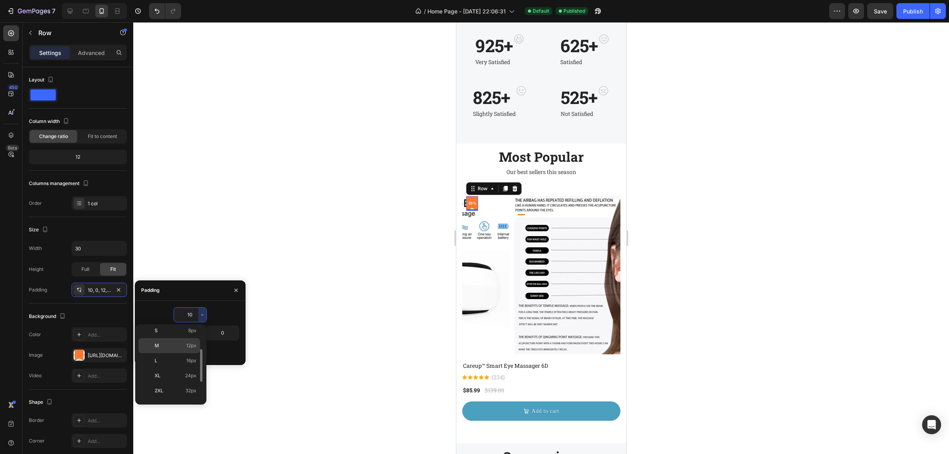
click at [190, 349] on span "12px" at bounding box center [191, 345] width 10 height 7
type input "12"
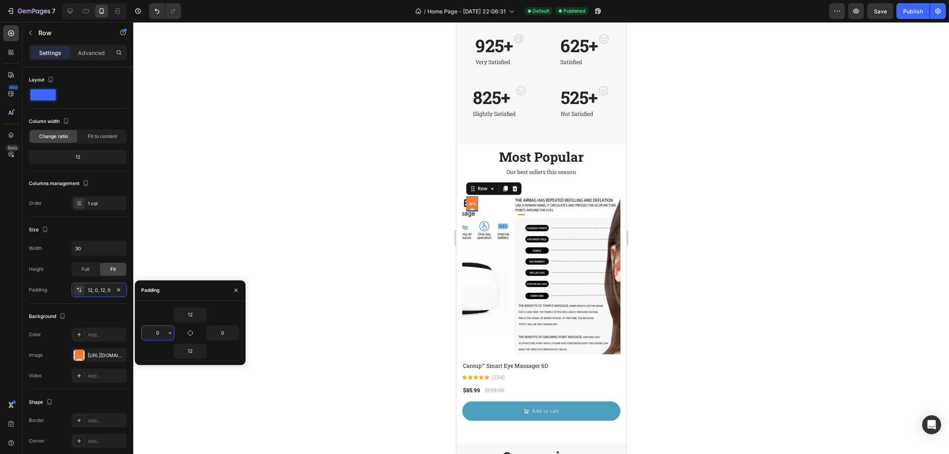
click at [153, 334] on input "0" at bounding box center [158, 333] width 32 height 14
type input "11"
type input "10"
type input "0"
click at [233, 313] on div "10" at bounding box center [190, 314] width 98 height 15
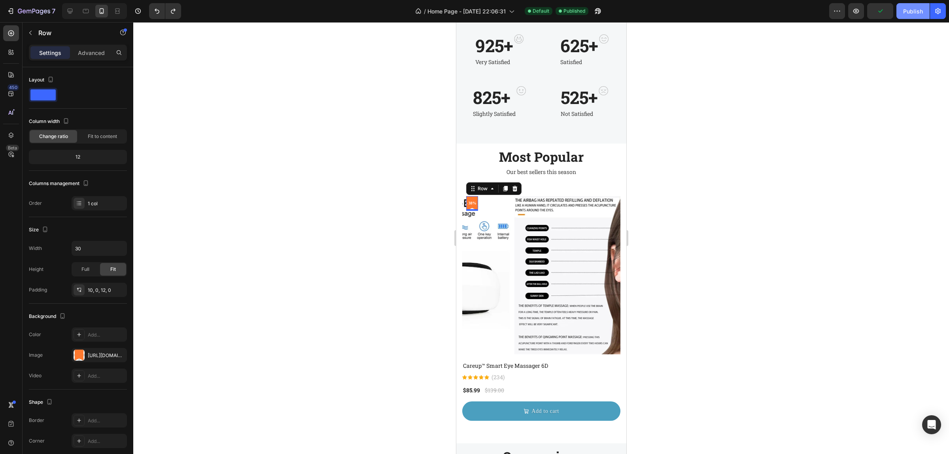
click at [914, 7] on div "Publish" at bounding box center [913, 11] width 20 height 8
click at [411, 192] on div at bounding box center [541, 238] width 816 height 432
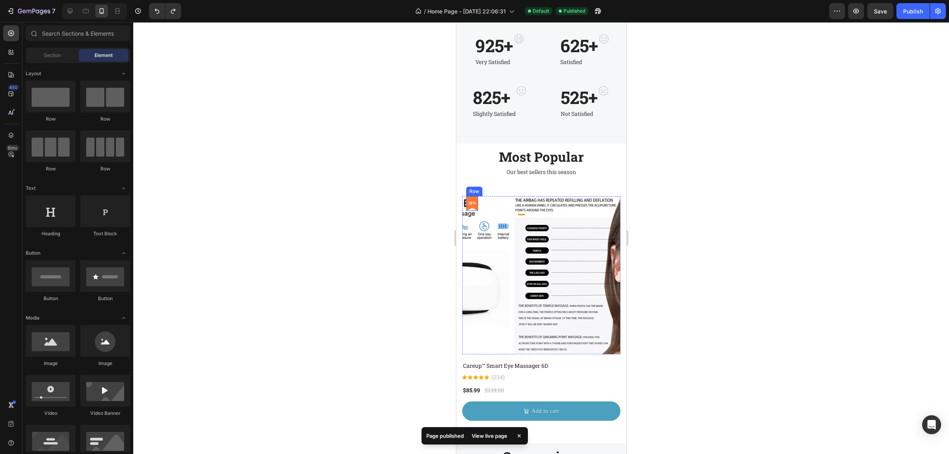
click at [475, 206] on div "- 38% Product Badge Row" at bounding box center [472, 203] width 12 height 15
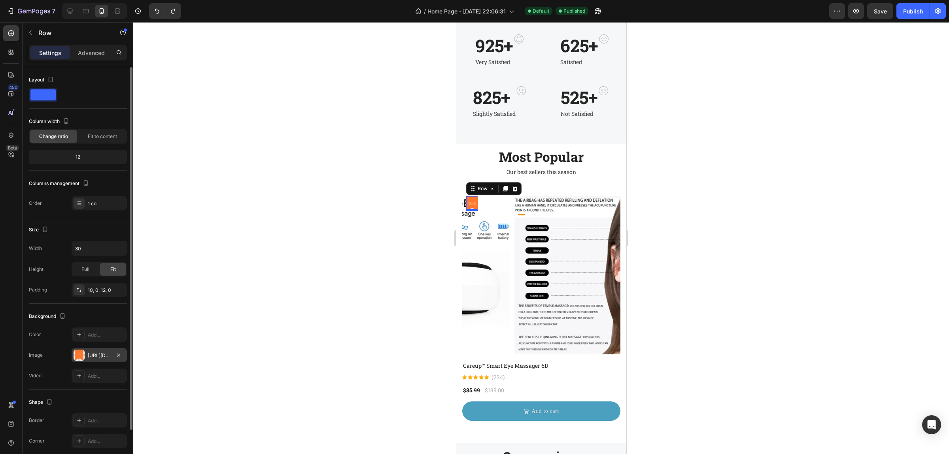
click at [91, 356] on div "[URL][DOMAIN_NAME]" at bounding box center [99, 355] width 23 height 7
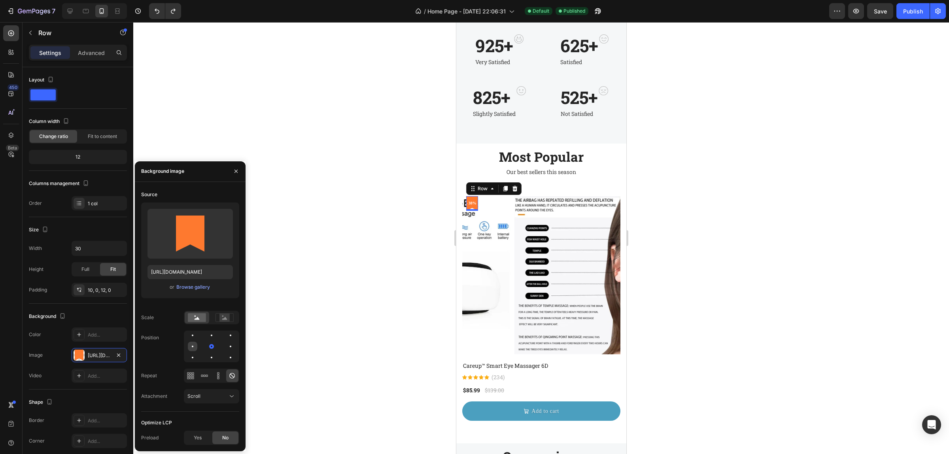
click at [207, 343] on div at bounding box center [211, 346] width 9 height 9
click at [226, 344] on div at bounding box center [230, 346] width 9 height 9
click at [206, 376] on icon at bounding box center [207, 376] width 2 height 2
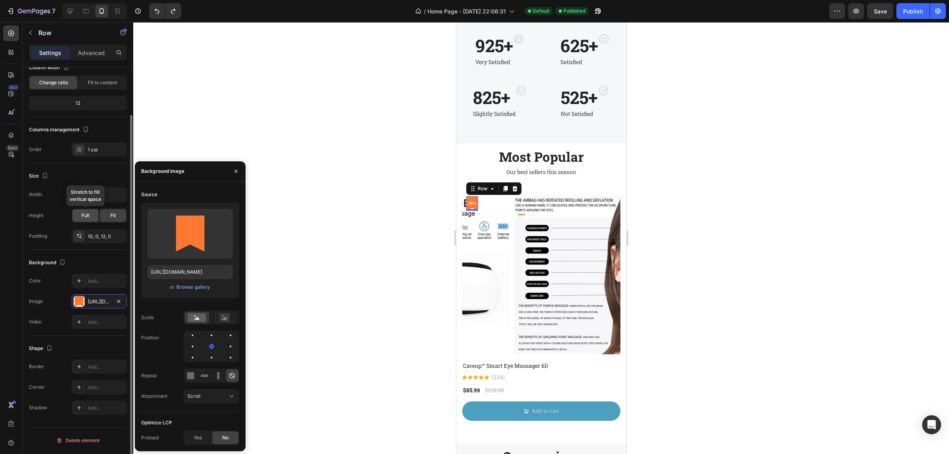
click at [91, 219] on div "Full" at bounding box center [85, 215] width 26 height 13
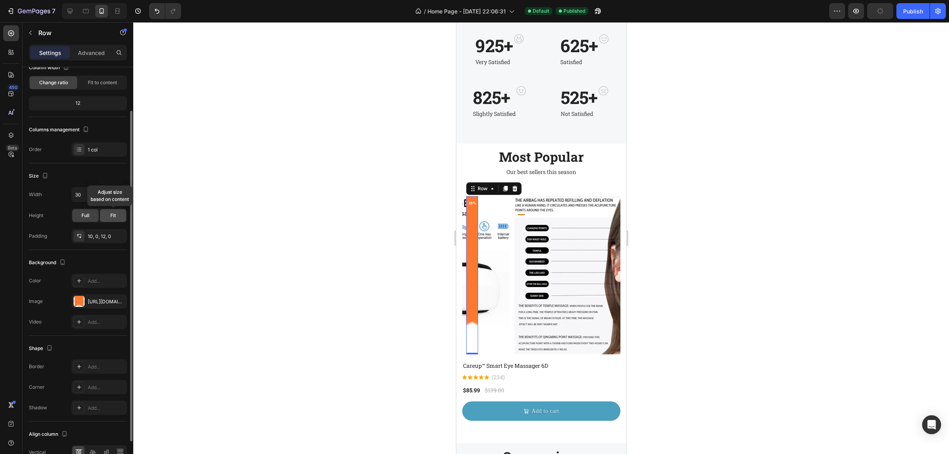
click at [113, 218] on span "Fit" at bounding box center [113, 215] width 6 height 7
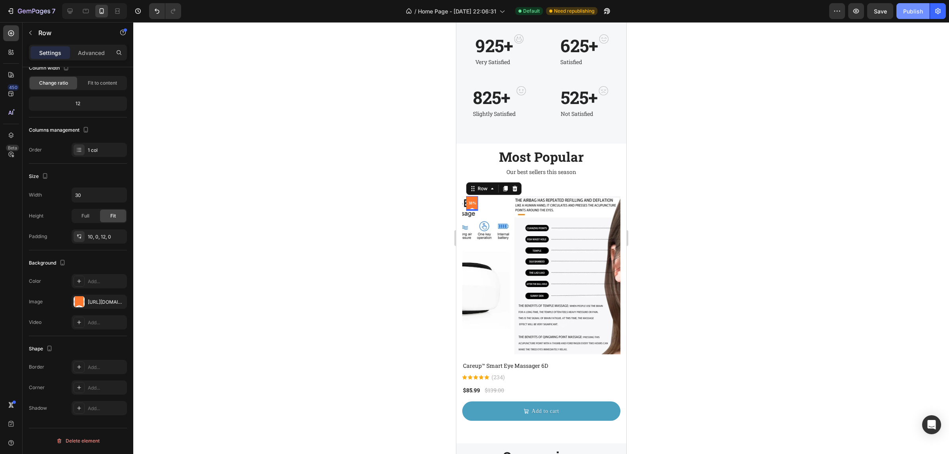
click at [919, 9] on div "Publish" at bounding box center [913, 11] width 20 height 8
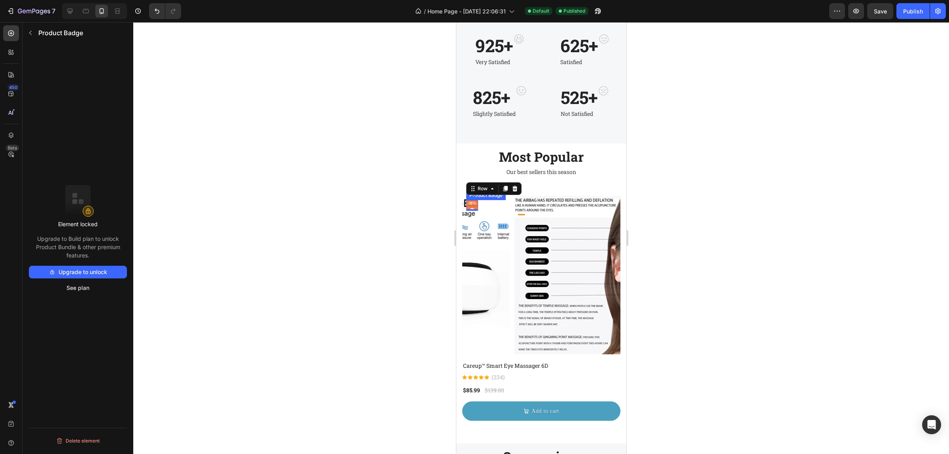
click at [473, 205] on div "- 38% Product Badge" at bounding box center [472, 203] width 12 height 6
click at [472, 210] on div "0" at bounding box center [472, 212] width 8 height 6
click at [473, 208] on div "- 38% Product Badge 0 Row" at bounding box center [472, 203] width 12 height 15
click at [472, 204] on pre "- 38%" at bounding box center [471, 203] width 10 height 6
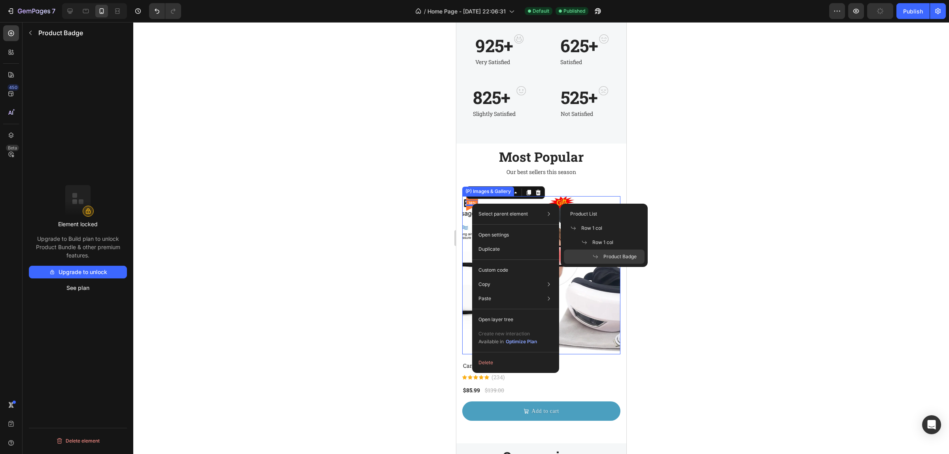
click at [514, 209] on img at bounding box center [593, 275] width 158 height 158
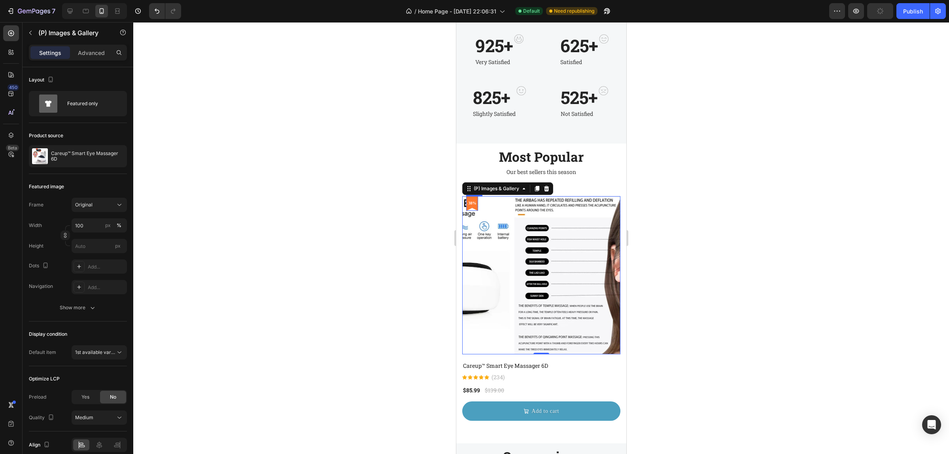
click at [468, 208] on div "- 38% Product Badge Row" at bounding box center [472, 203] width 12 height 15
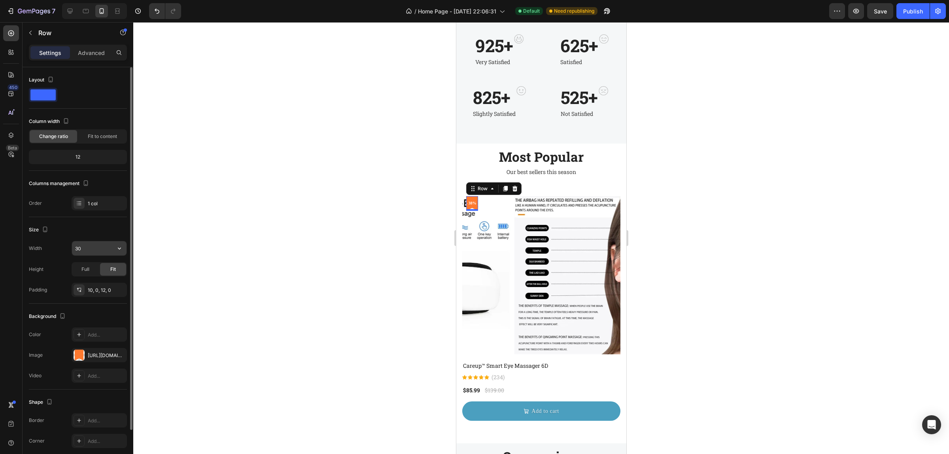
click at [93, 250] on input "30" at bounding box center [99, 248] width 55 height 14
type input "3"
type input "33"
click at [61, 262] on div "Height Full Fit" at bounding box center [78, 269] width 98 height 14
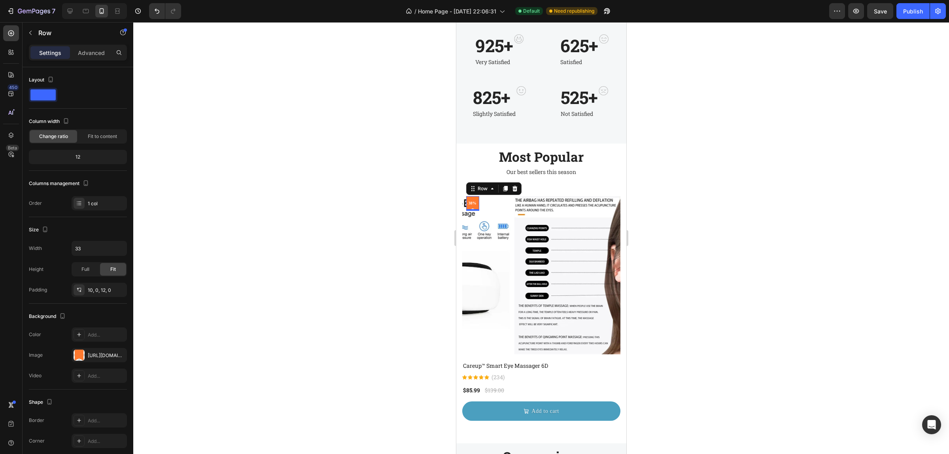
click at [411, 190] on div at bounding box center [541, 238] width 816 height 432
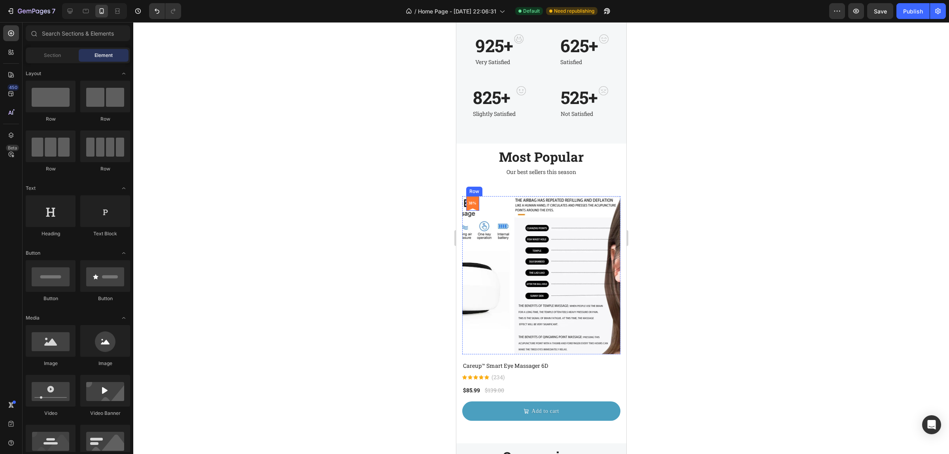
click at [469, 208] on div "- 38% Product Badge Row" at bounding box center [472, 203] width 13 height 15
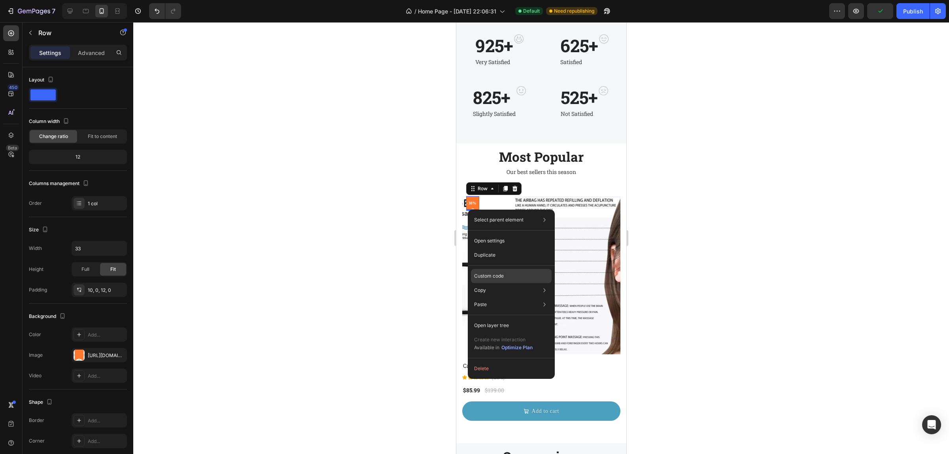
click at [491, 277] on p "Custom code" at bounding box center [489, 275] width 30 height 7
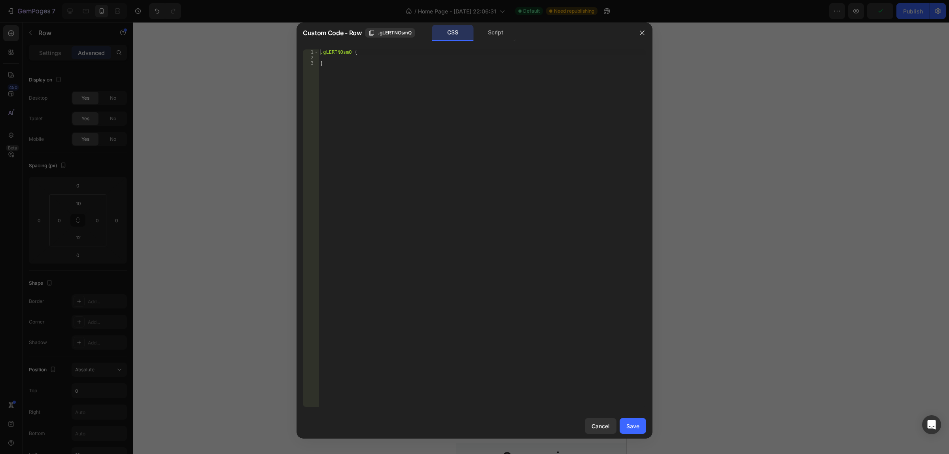
click at [437, 153] on div ".gLERTNOsmQ { }" at bounding box center [482, 233] width 327 height 369
type textarea "}"
click at [412, 56] on div ".gLERTNOsmQ { }" at bounding box center [482, 233] width 327 height 369
type textarea "text-align: center;"
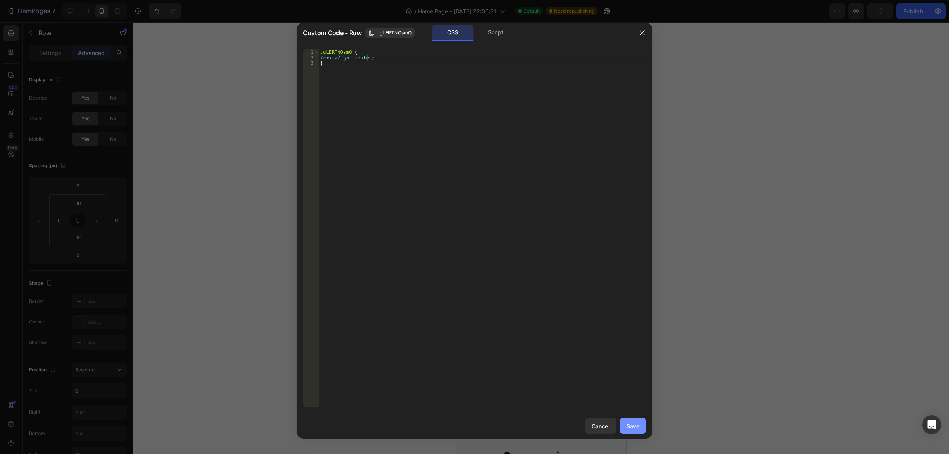
click at [639, 422] on button "Save" at bounding box center [633, 426] width 26 height 16
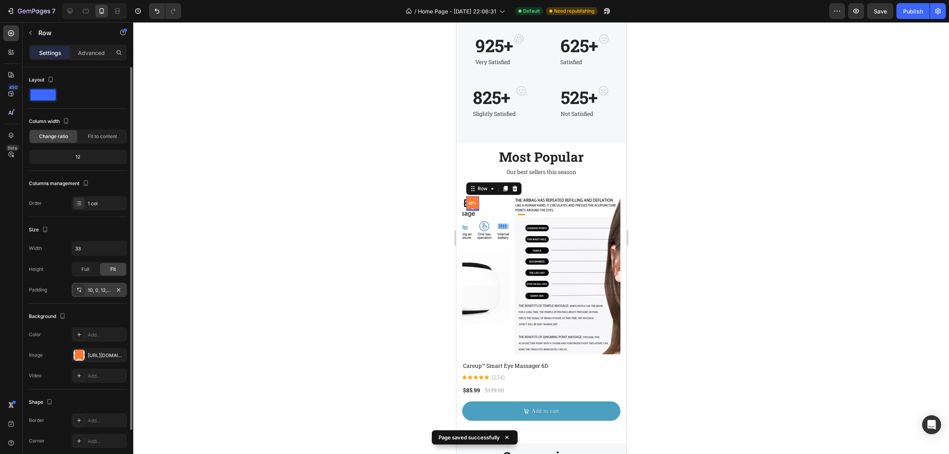
click at [95, 291] on div "10, 0, 12, 0" at bounding box center [99, 290] width 23 height 7
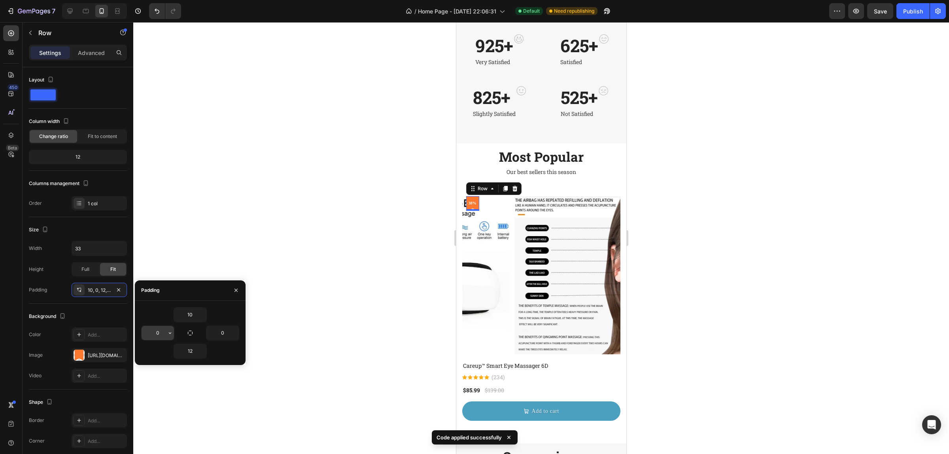
click at [159, 333] on input "0" at bounding box center [158, 333] width 32 height 14
click at [167, 332] on icon "button" at bounding box center [170, 333] width 6 height 6
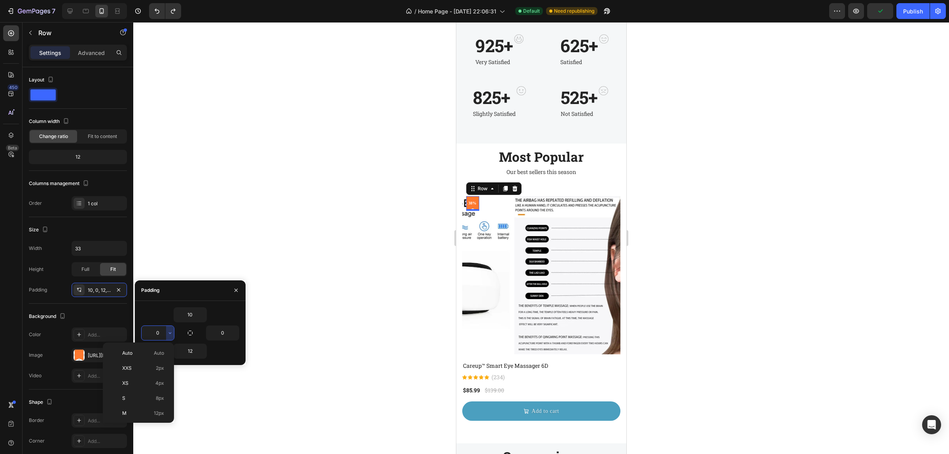
click at [159, 335] on input "0" at bounding box center [158, 333] width 32 height 14
click at [157, 306] on div "10 1 0 12" at bounding box center [190, 333] width 111 height 64
click at [159, 335] on input "1" at bounding box center [158, 333] width 32 height 14
type input "2"
click at [150, 320] on div "10" at bounding box center [190, 314] width 98 height 15
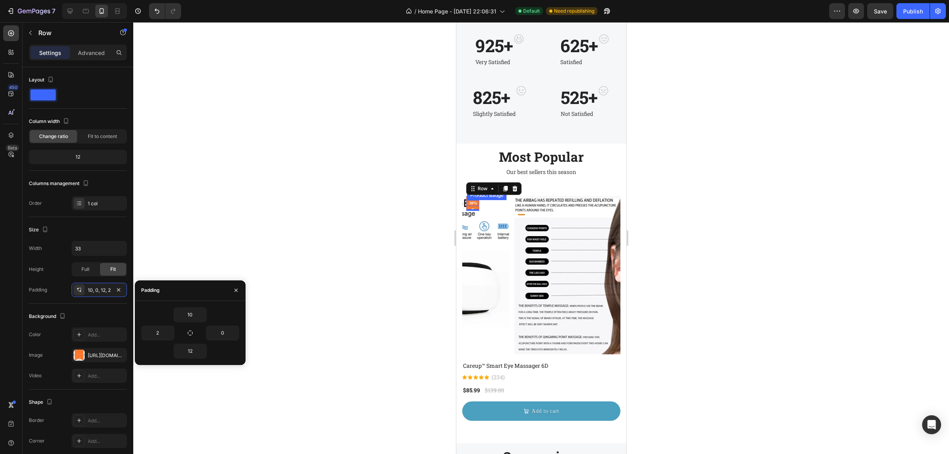
click at [514, 199] on img at bounding box center [593, 275] width 158 height 158
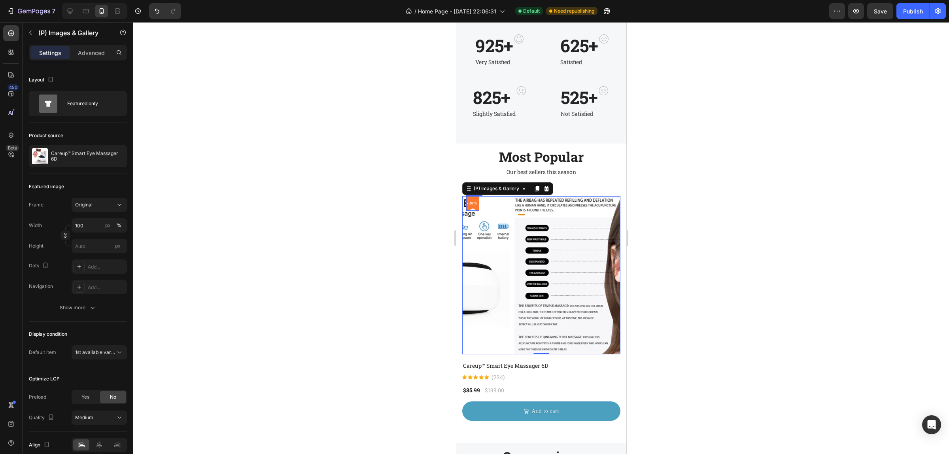
click at [475, 207] on div "- 38% Product Badge Row" at bounding box center [472, 203] width 13 height 15
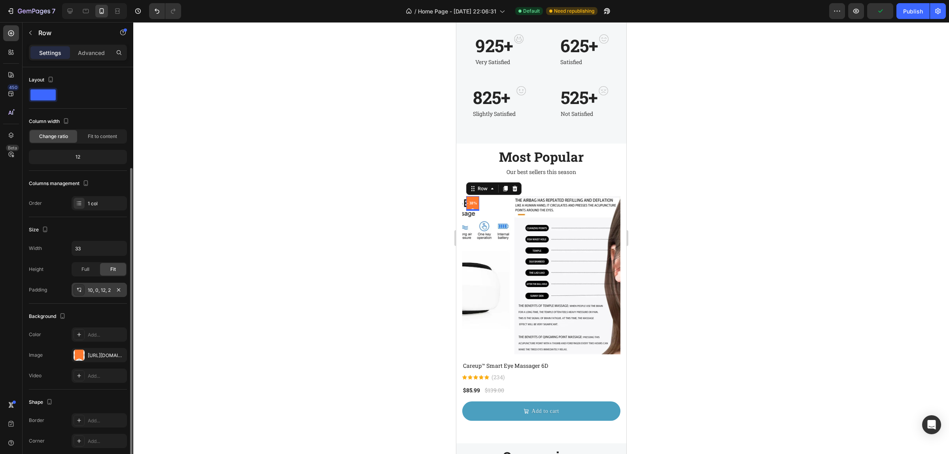
scroll to position [54, 0]
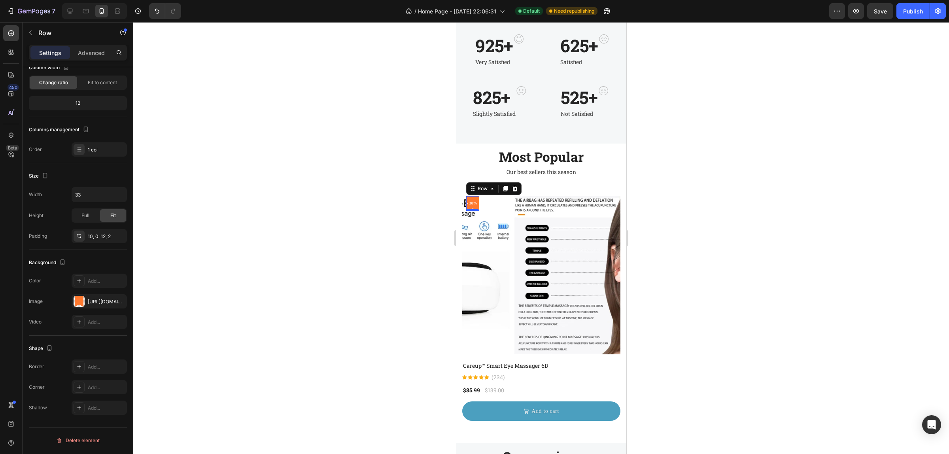
click at [473, 207] on div "- 38% Product Badge Row 0" at bounding box center [472, 203] width 13 height 15
click at [86, 192] on input "33" at bounding box center [99, 194] width 55 height 14
click at [910, 12] on div "Publish" at bounding box center [913, 11] width 20 height 8
click at [474, 206] on div "- 38% Product Badge Row 0" at bounding box center [472, 203] width 13 height 15
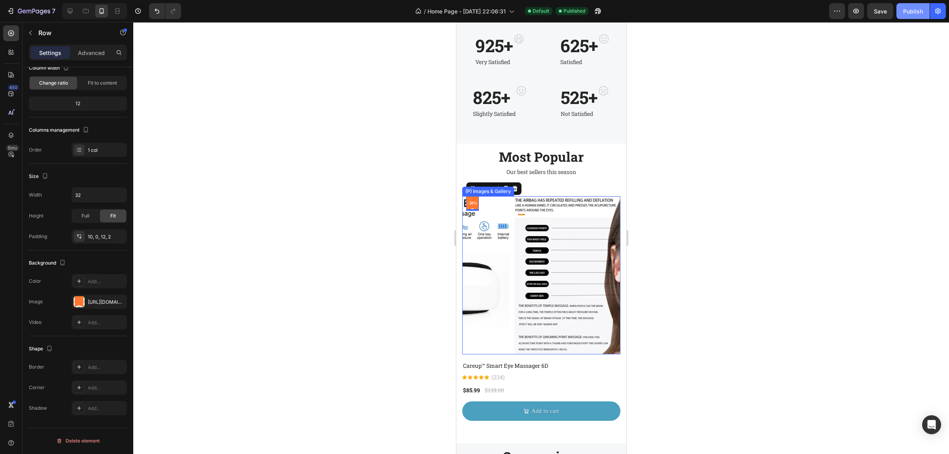
click at [899, 12] on button "Publish" at bounding box center [913, 11] width 33 height 16
click at [904, 16] on button "Publish" at bounding box center [913, 11] width 33 height 16
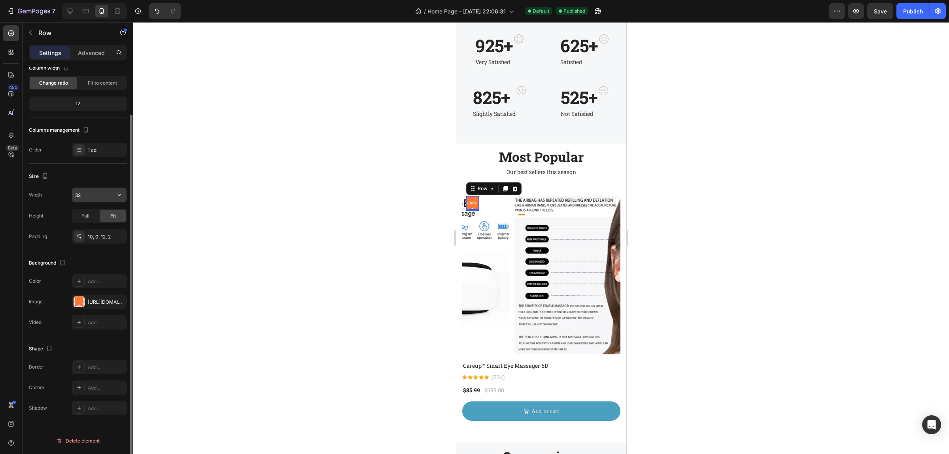
click at [92, 198] on input "32" at bounding box center [99, 195] width 55 height 14
type input "35"
click at [912, 12] on div "Publish" at bounding box center [913, 11] width 20 height 8
click at [7, 11] on icon "button" at bounding box center [11, 11] width 8 height 8
